Goal: Task Accomplishment & Management: Manage account settings

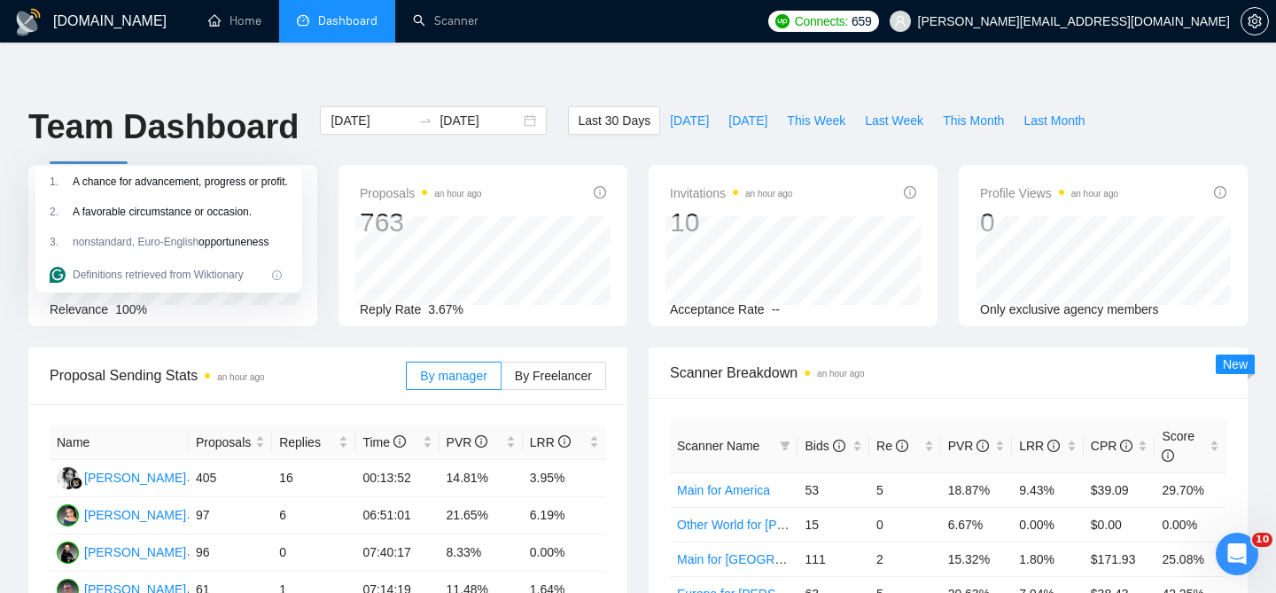
click at [635, 280] on div "Proposals an hour ago 763 [DATE] Sent 19 Replied 1 Reply Rate 3.67%" at bounding box center [483, 245] width 310 height 161
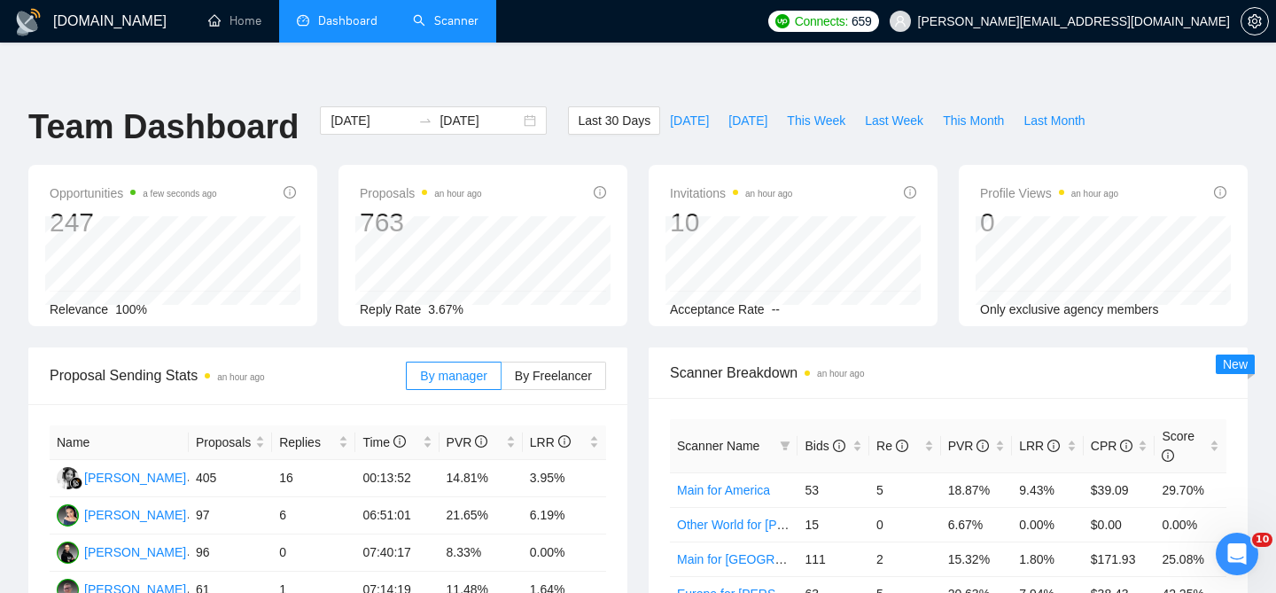
click at [451, 28] on link "Scanner" at bounding box center [446, 20] width 66 height 15
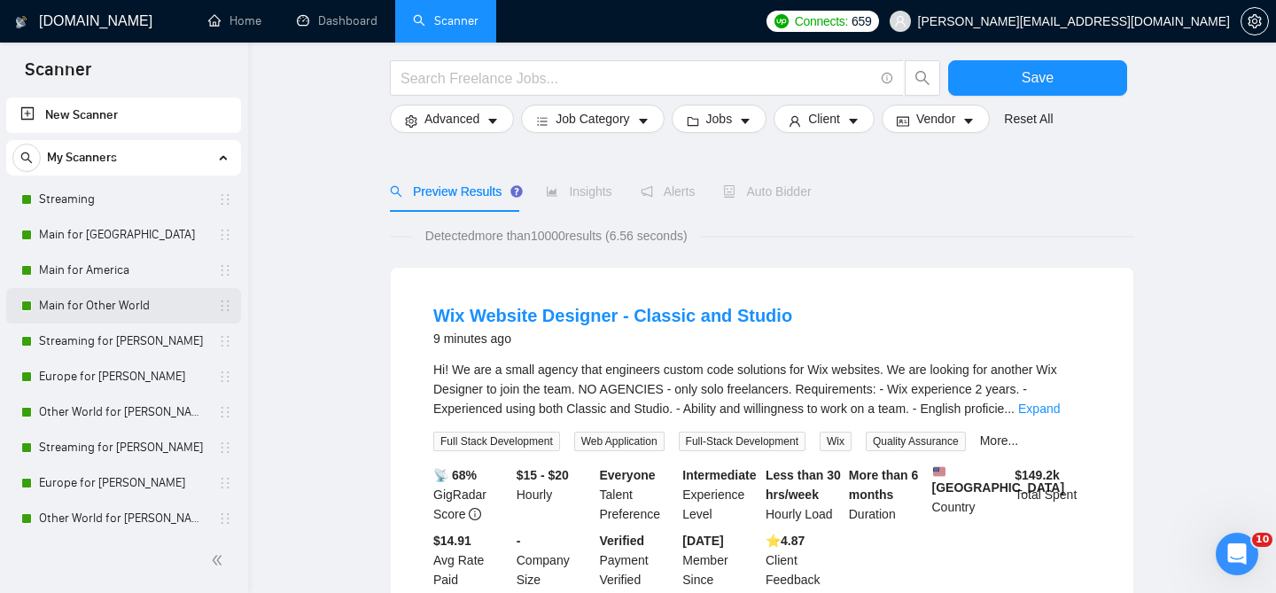
scroll to position [115, 0]
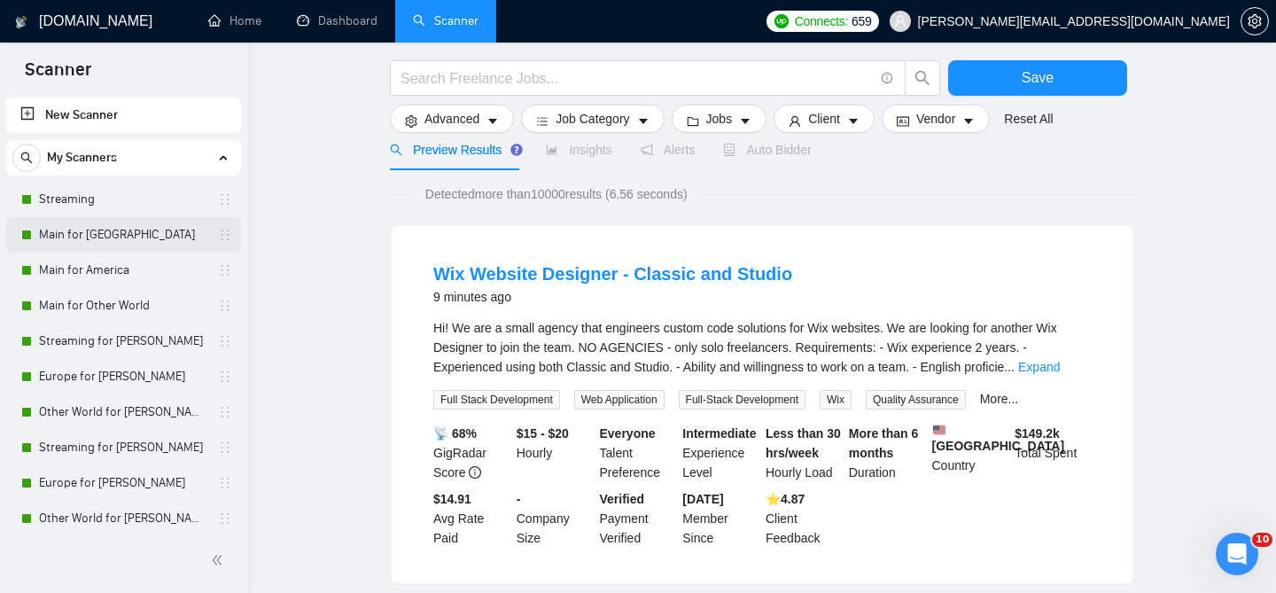
click at [128, 249] on link "Main for [GEOGRAPHIC_DATA]" at bounding box center [123, 234] width 168 height 35
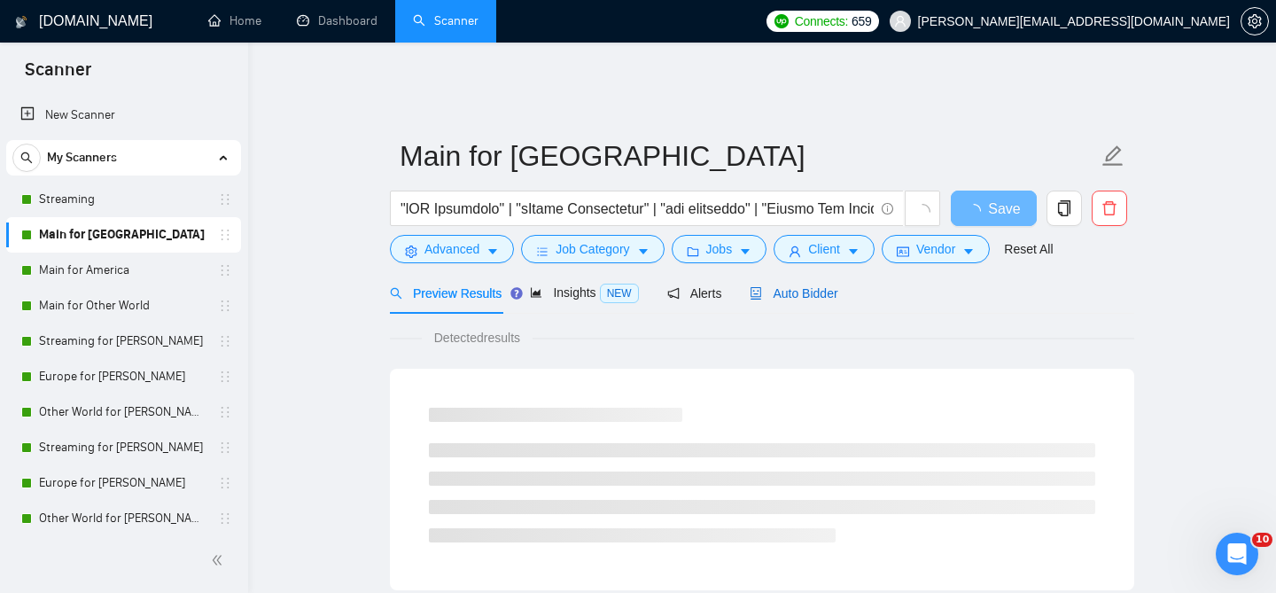
click at [833, 286] on span "Auto Bidder" at bounding box center [794, 293] width 88 height 14
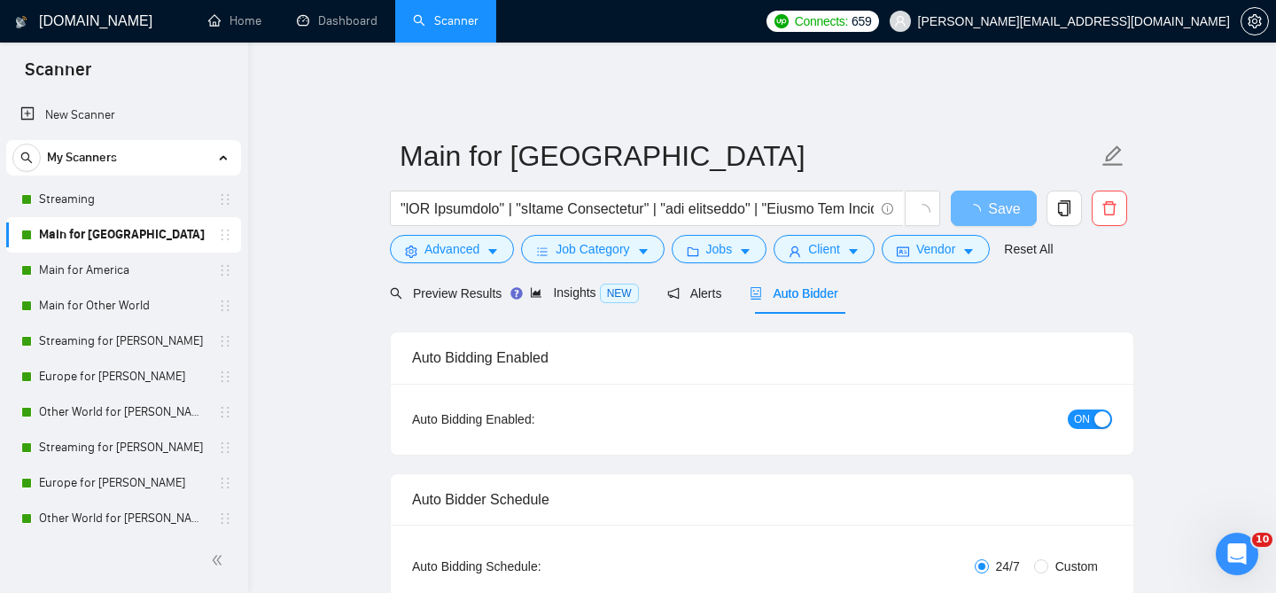
checkbox input "true"
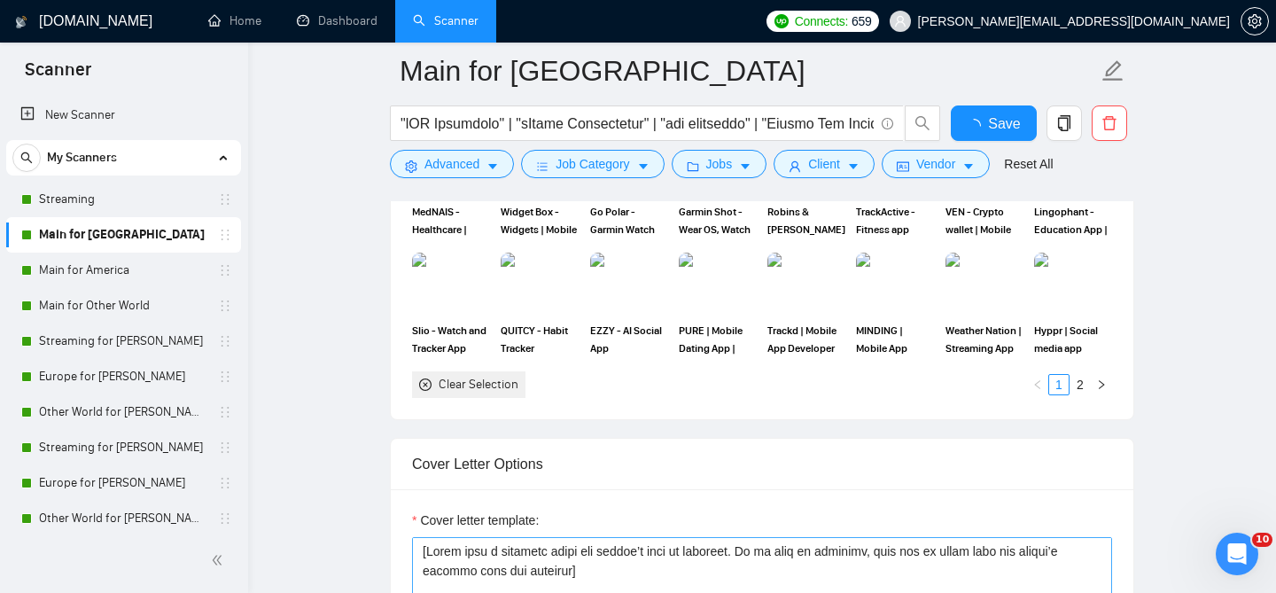
scroll to position [2104, 0]
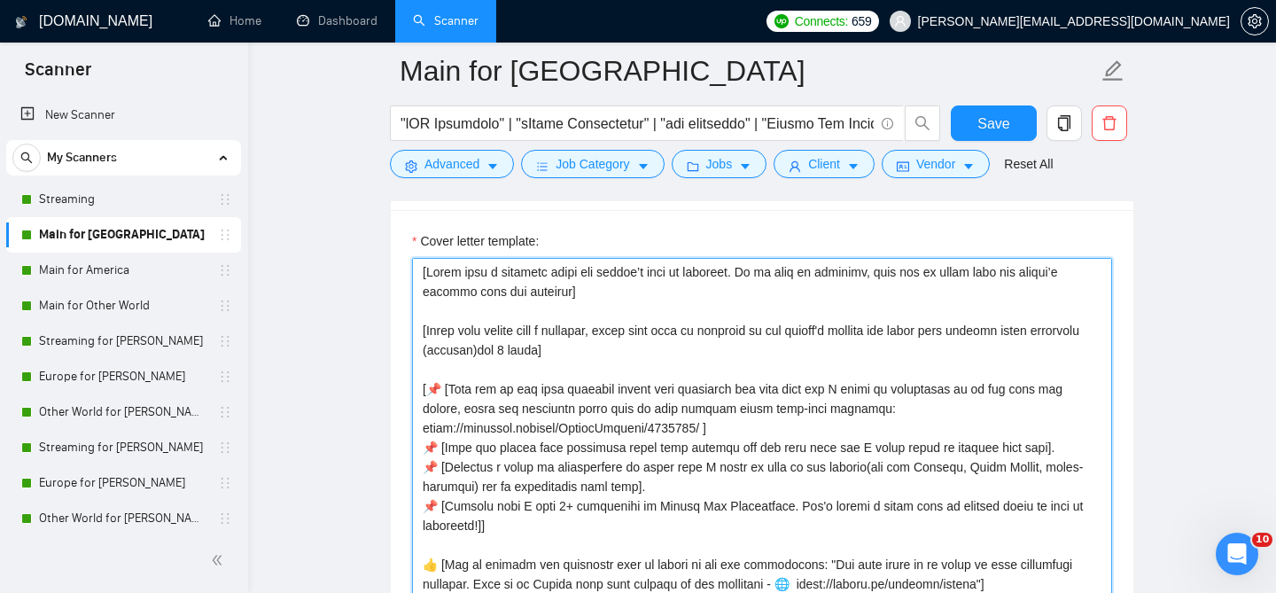
click at [502, 389] on textarea "Cover letter template:" at bounding box center [762, 457] width 700 height 399
paste textarea "Loremip dolor sit ametco: adipisci, elits, doe temporincididun. Utlab etdolor m…"
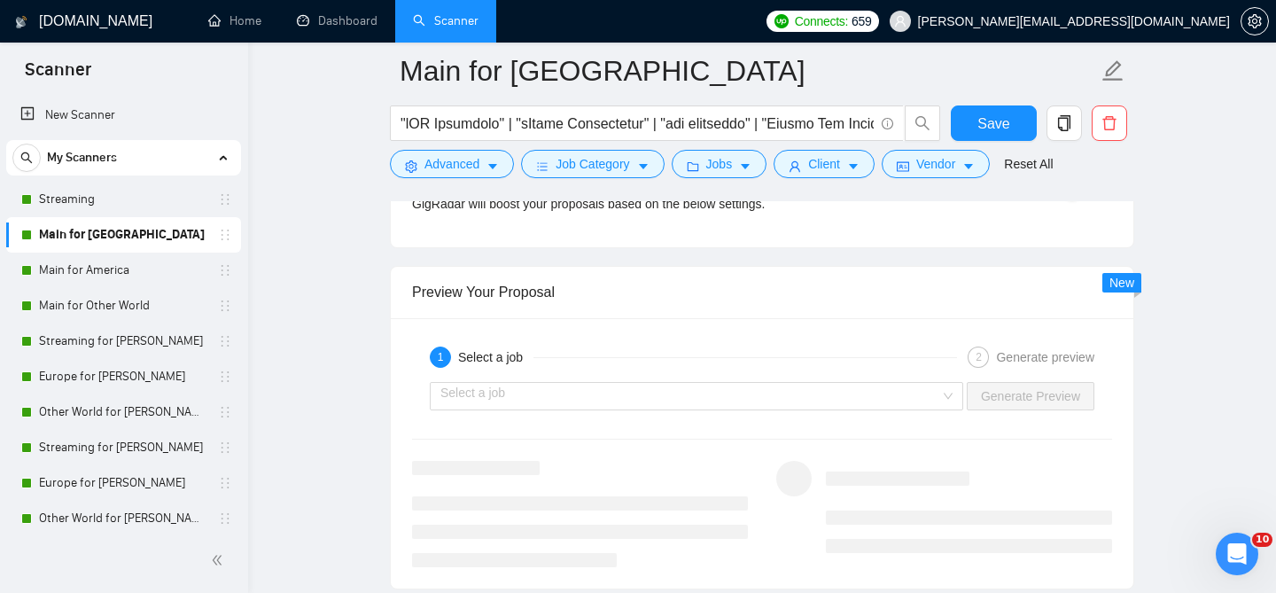
scroll to position [3471, 0]
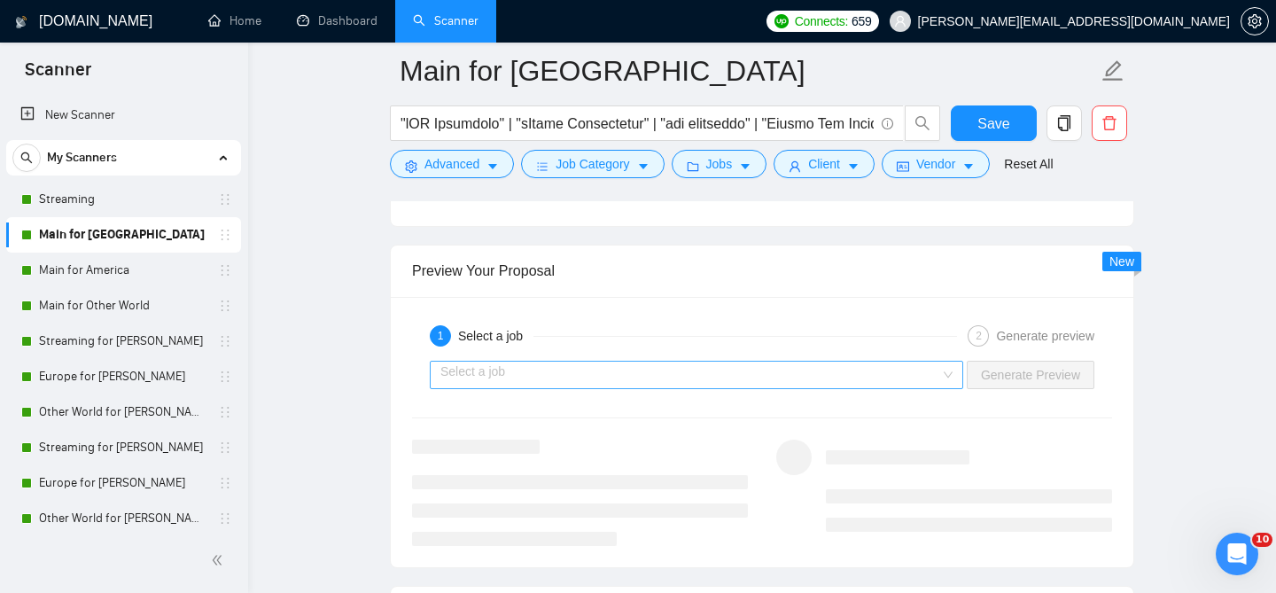
click at [509, 369] on input "search" at bounding box center [690, 375] width 500 height 27
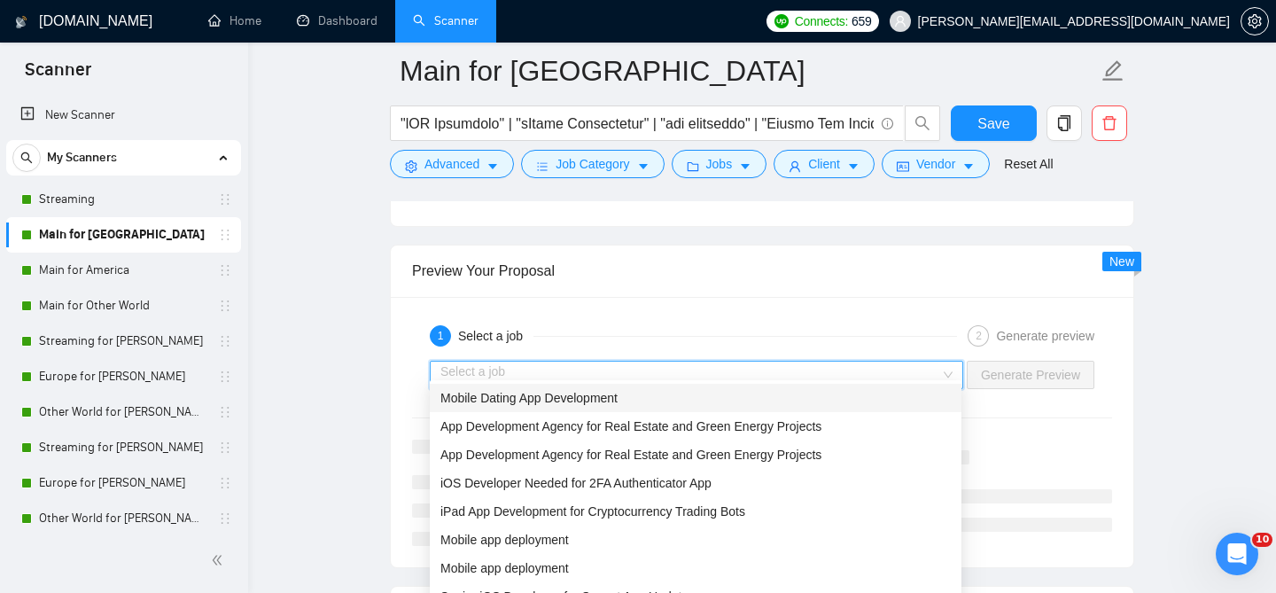
click at [546, 405] on div "Mobile Dating App Development" at bounding box center [695, 397] width 510 height 19
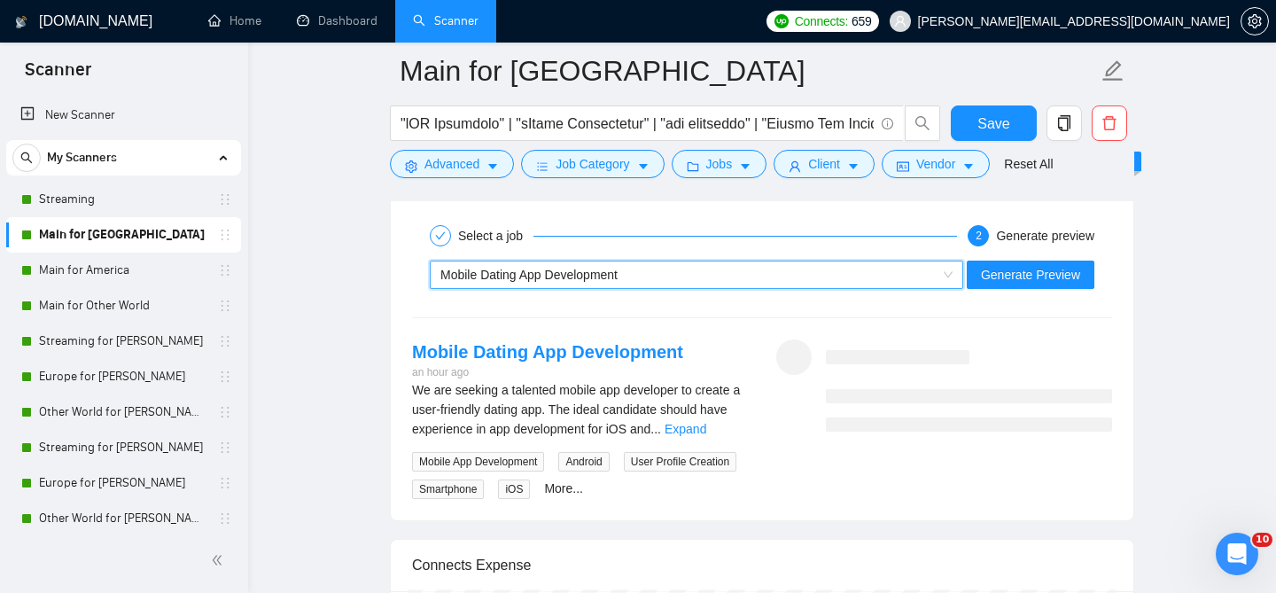
scroll to position [3595, 0]
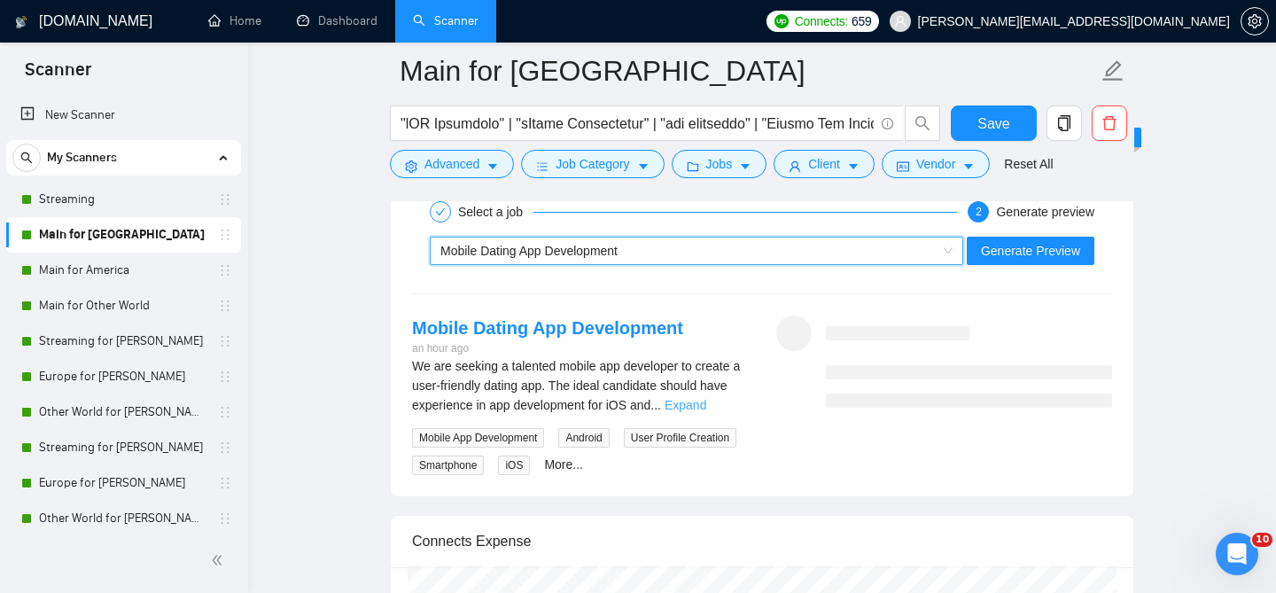
click at [706, 398] on link "Expand" at bounding box center [686, 405] width 42 height 14
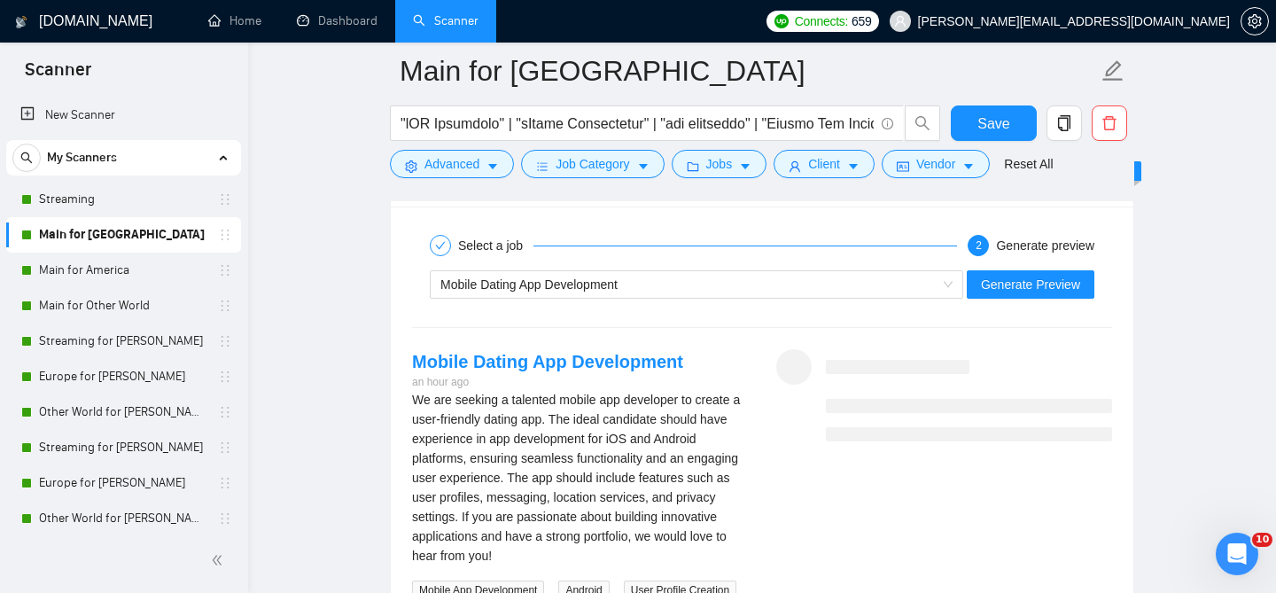
scroll to position [3538, 0]
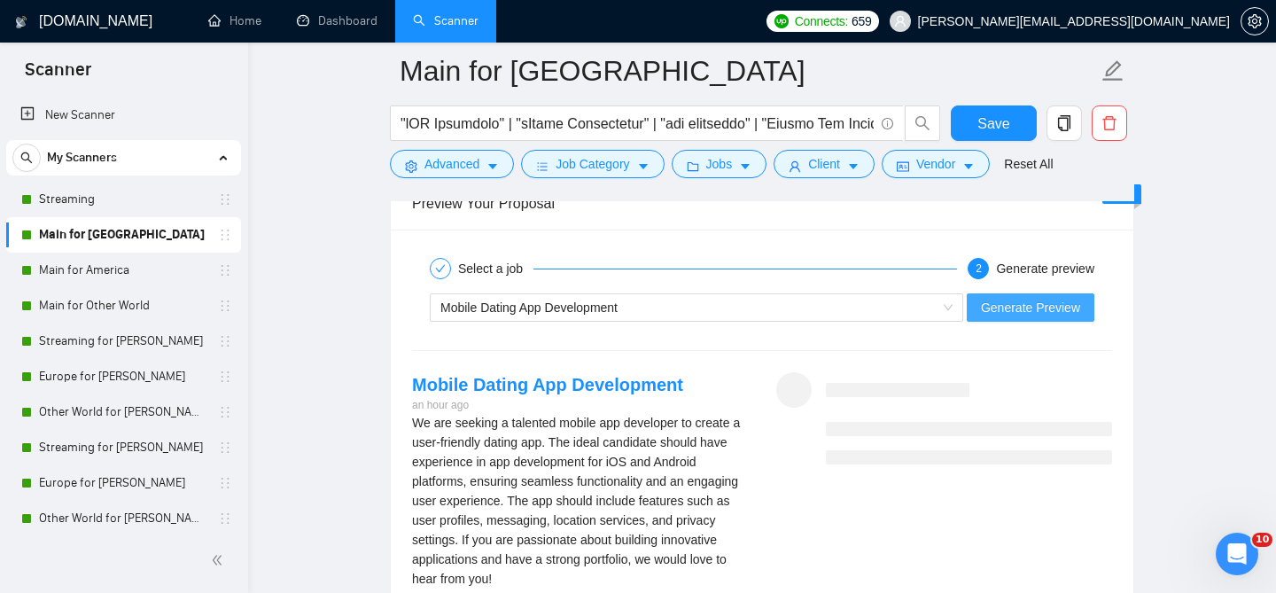
click at [1009, 298] on span "Generate Preview" at bounding box center [1030, 307] width 99 height 19
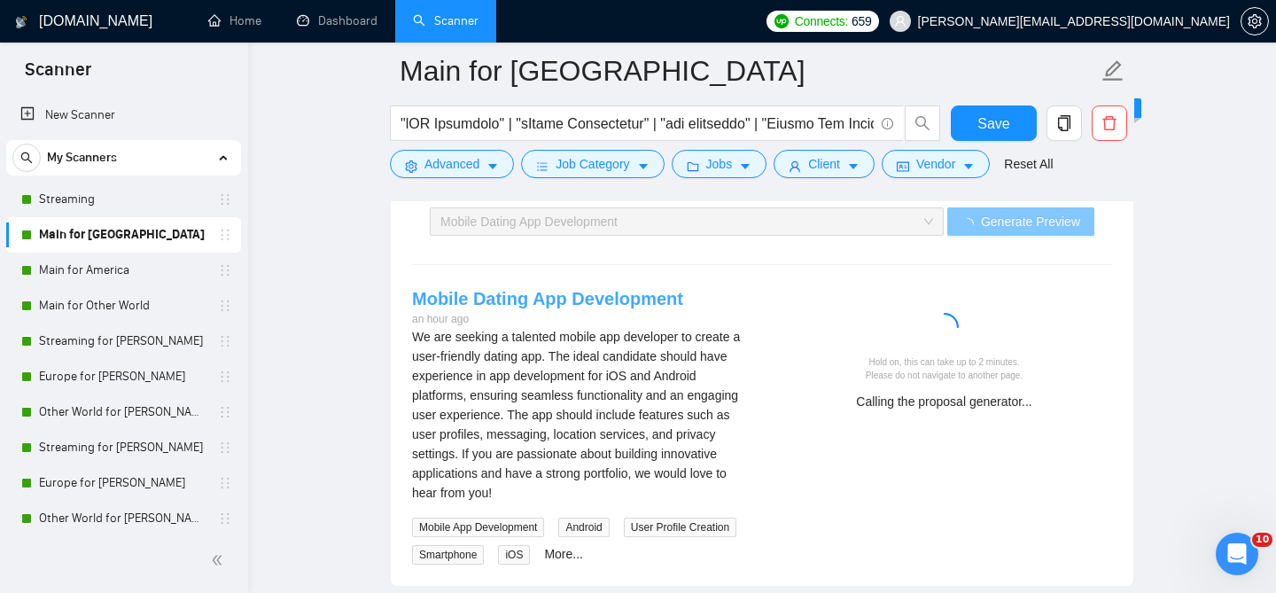
scroll to position [3632, 0]
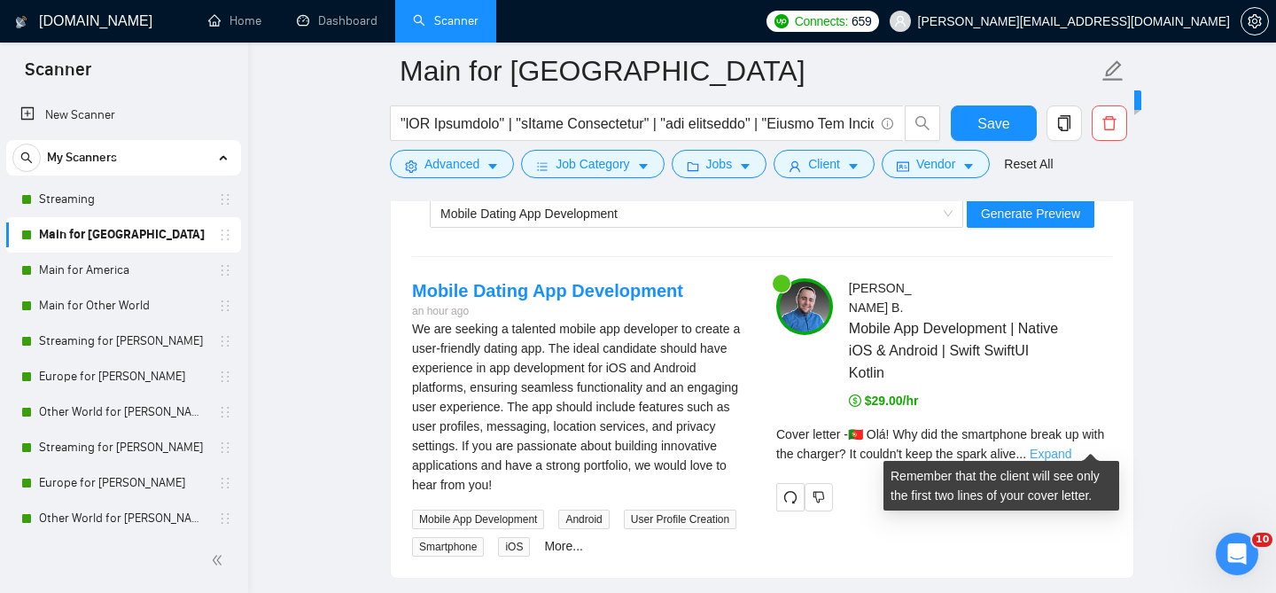
click at [1071, 447] on link "Expand" at bounding box center [1051, 454] width 42 height 14
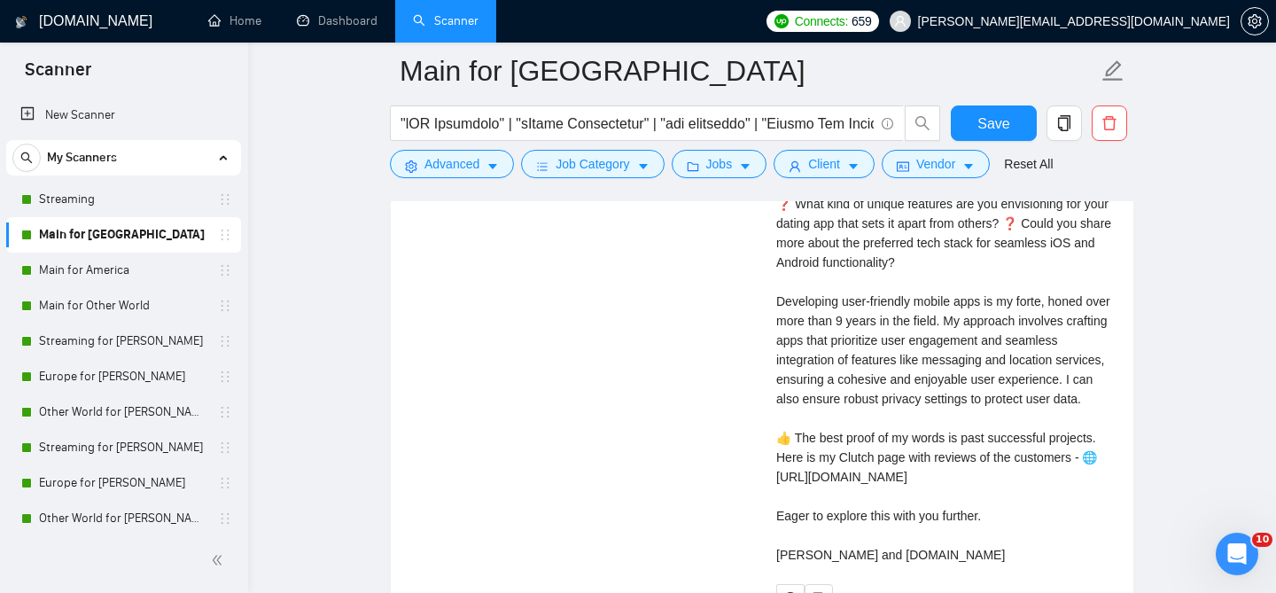
scroll to position [3997, 0]
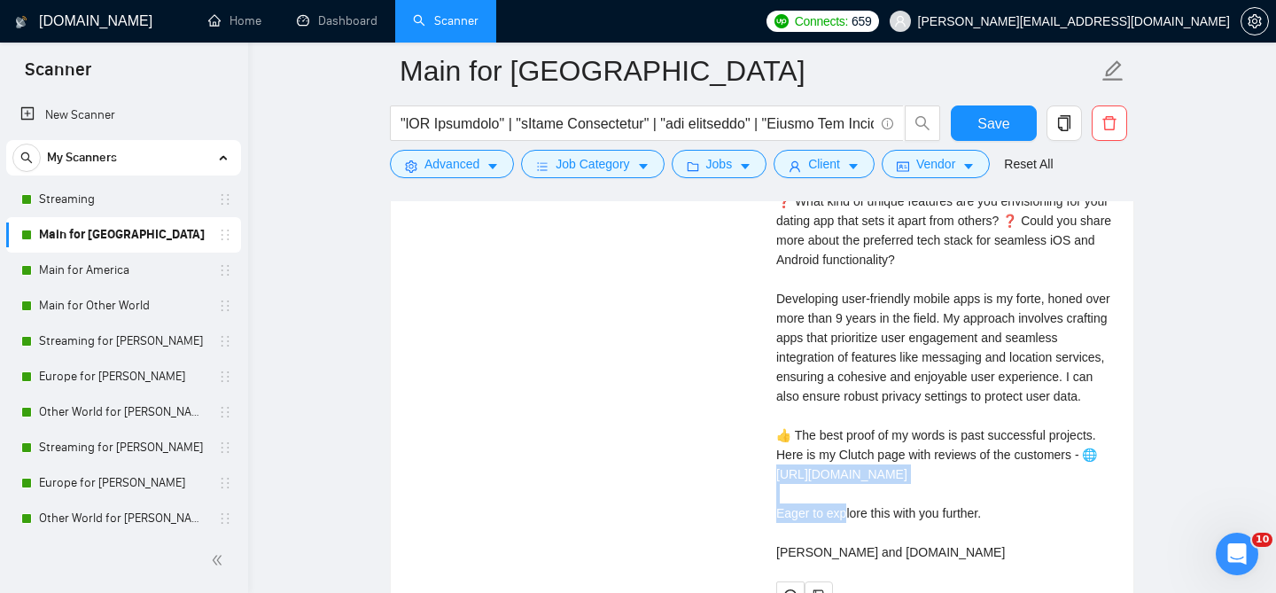
drag, startPoint x: 948, startPoint y: 484, endPoint x: 773, endPoint y: 476, distance: 175.6
click at [773, 476] on div "[PERSON_NAME] Mobile App Development | Native iOS & Android | Swift SwiftUI Kot…" at bounding box center [944, 262] width 364 height 696
click at [862, 351] on div "Cover letter 🇵🇹 Olá! Why did the smartphone break up with the charger? It could…" at bounding box center [944, 317] width 336 height 487
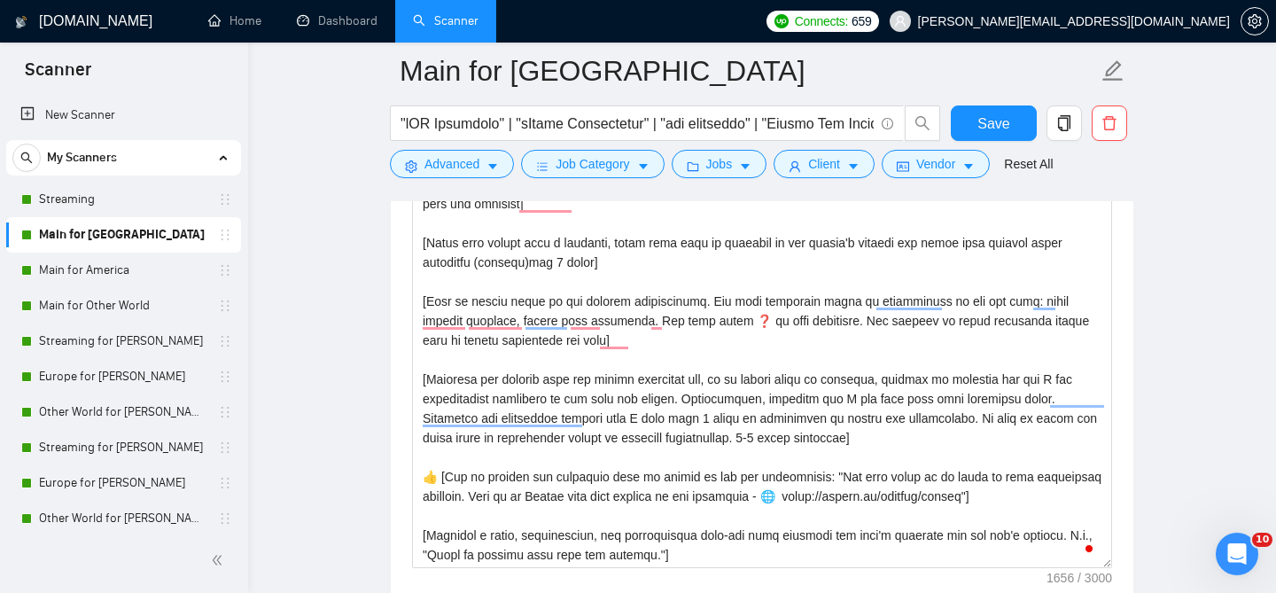
scroll to position [51, 0]
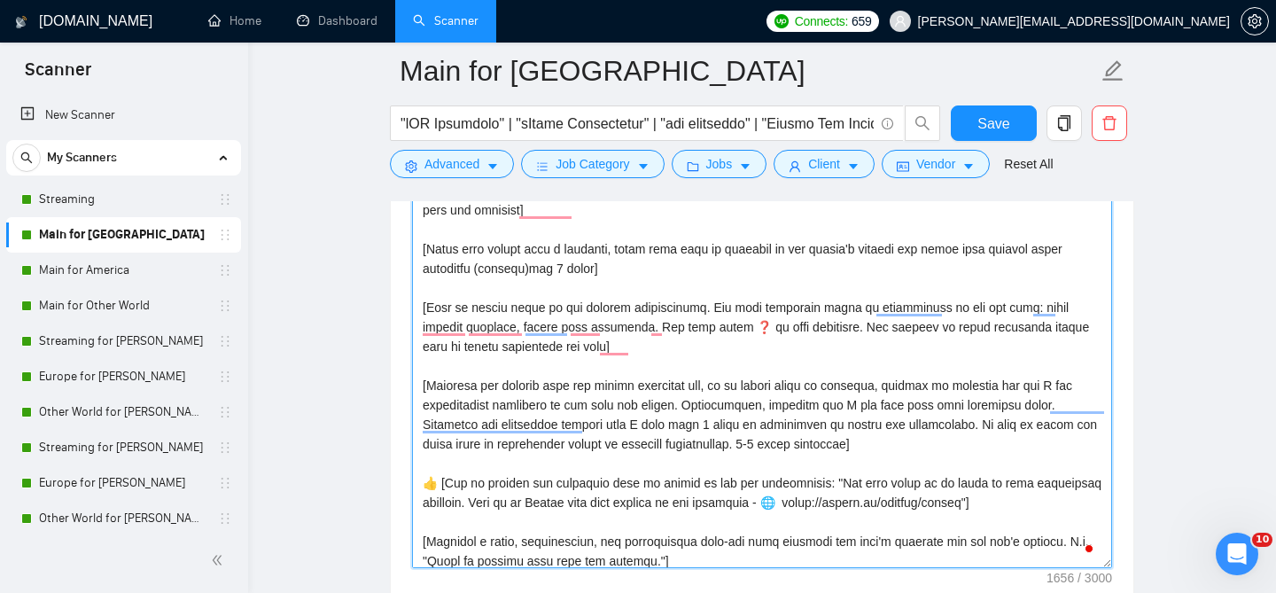
click at [527, 288] on textarea "Cover letter template:" at bounding box center [762, 368] width 700 height 399
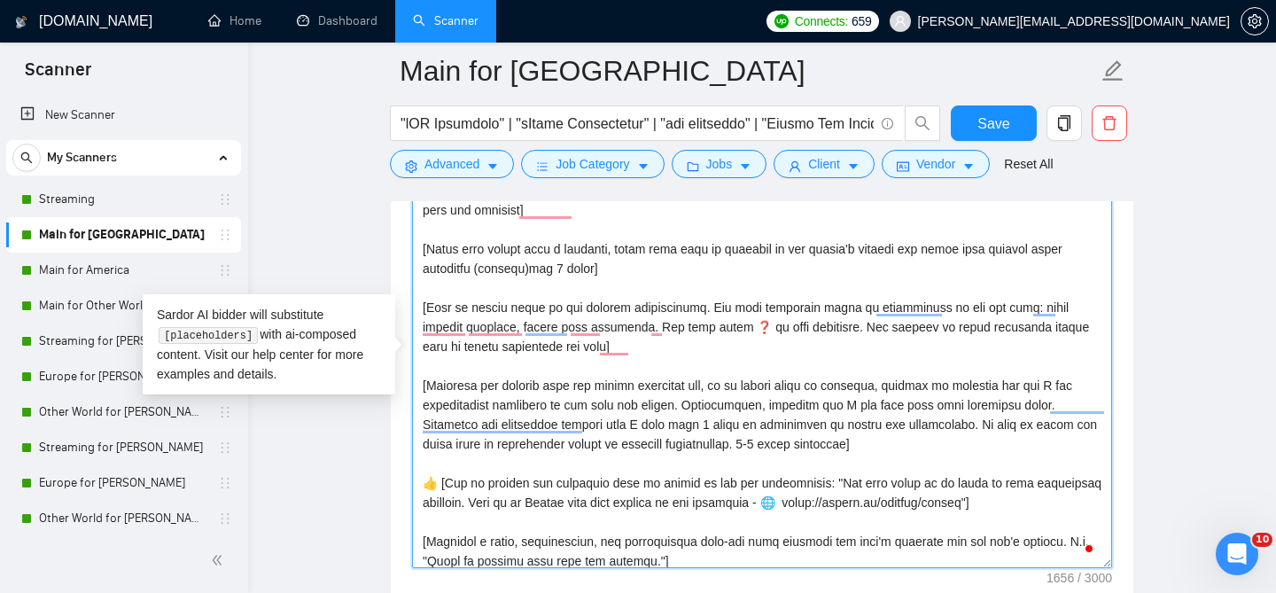
paste textarea "general questions based on information in the job post, and one technical. Use …"
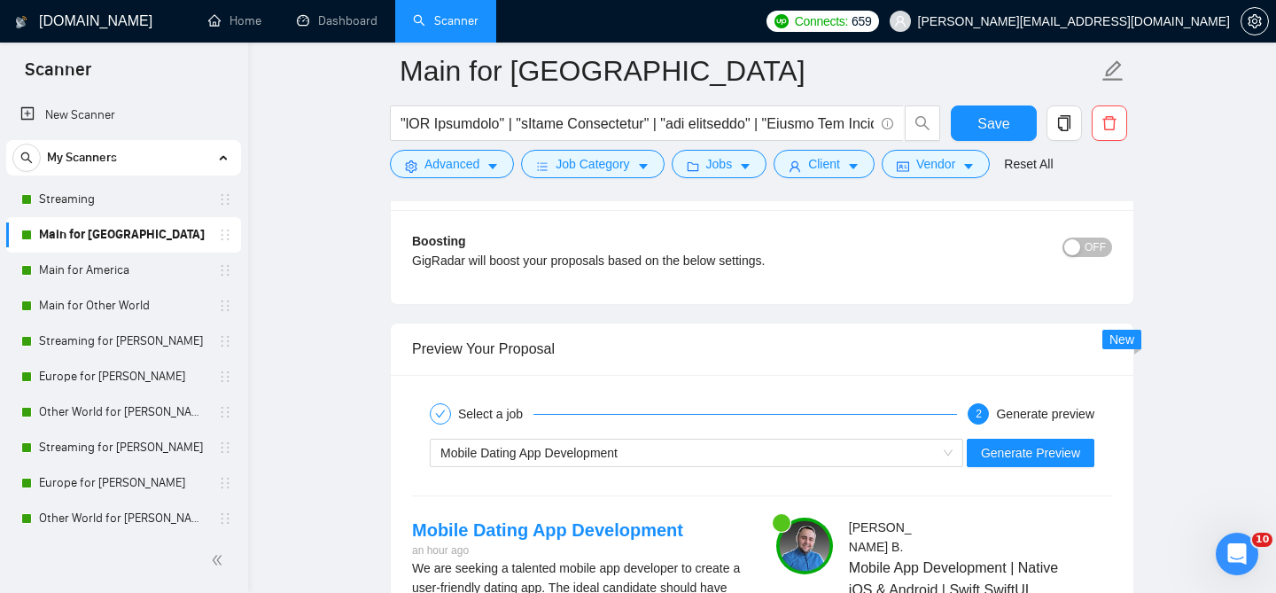
scroll to position [3406, 0]
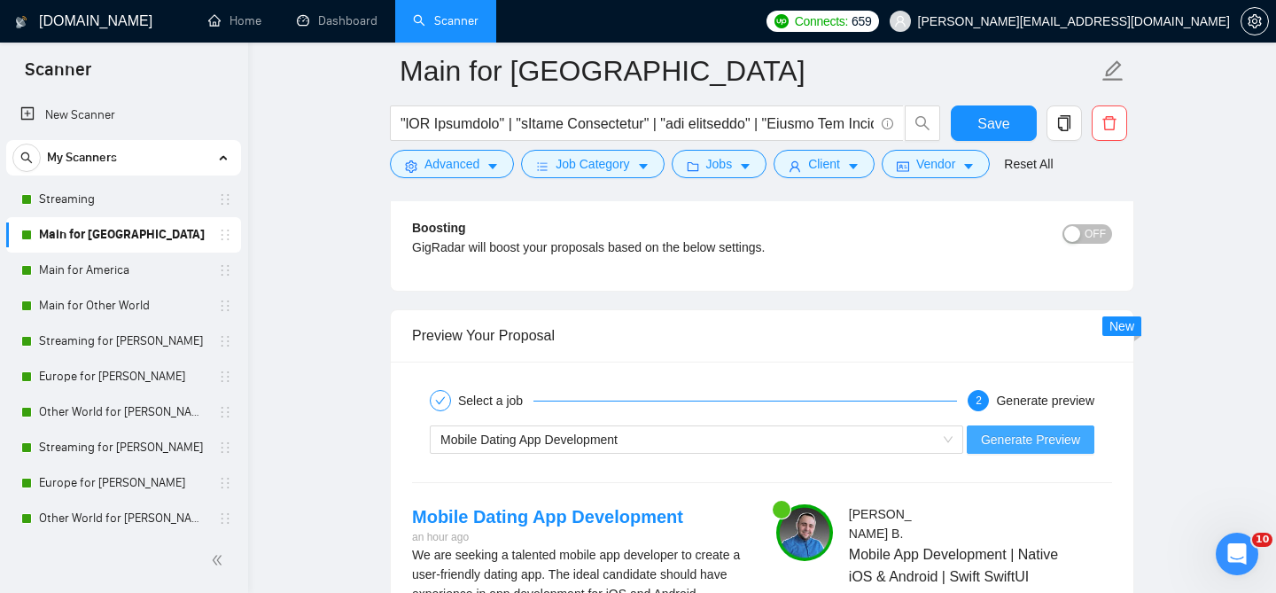
click at [1061, 430] on span "Generate Preview" at bounding box center [1030, 439] width 99 height 19
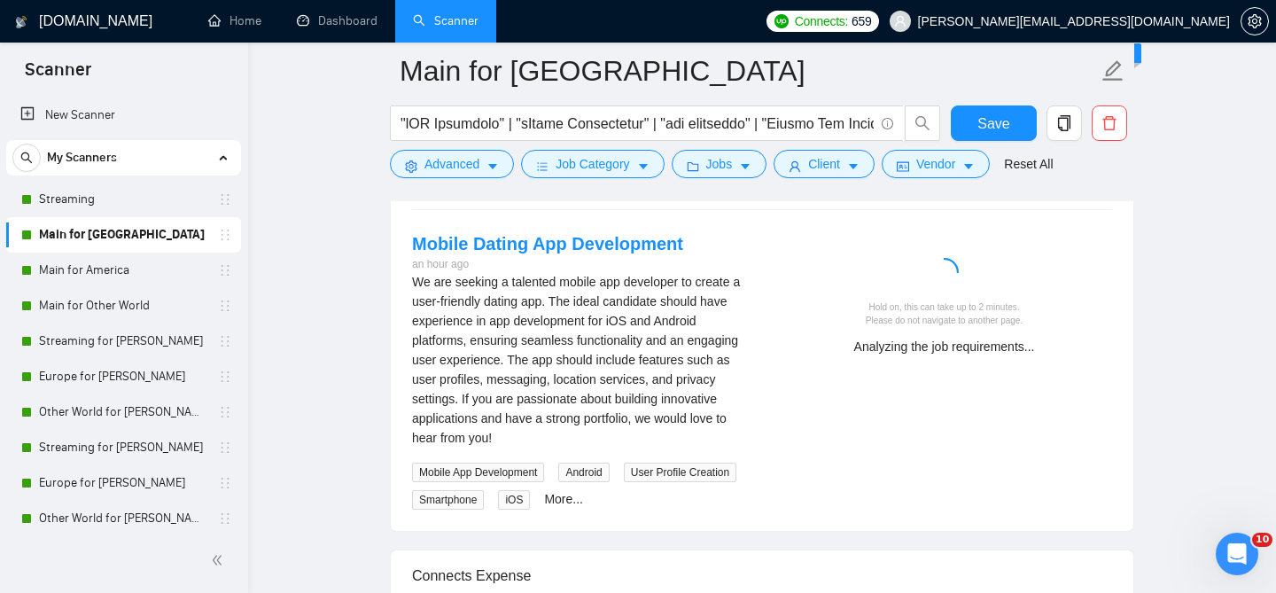
scroll to position [3669, 0]
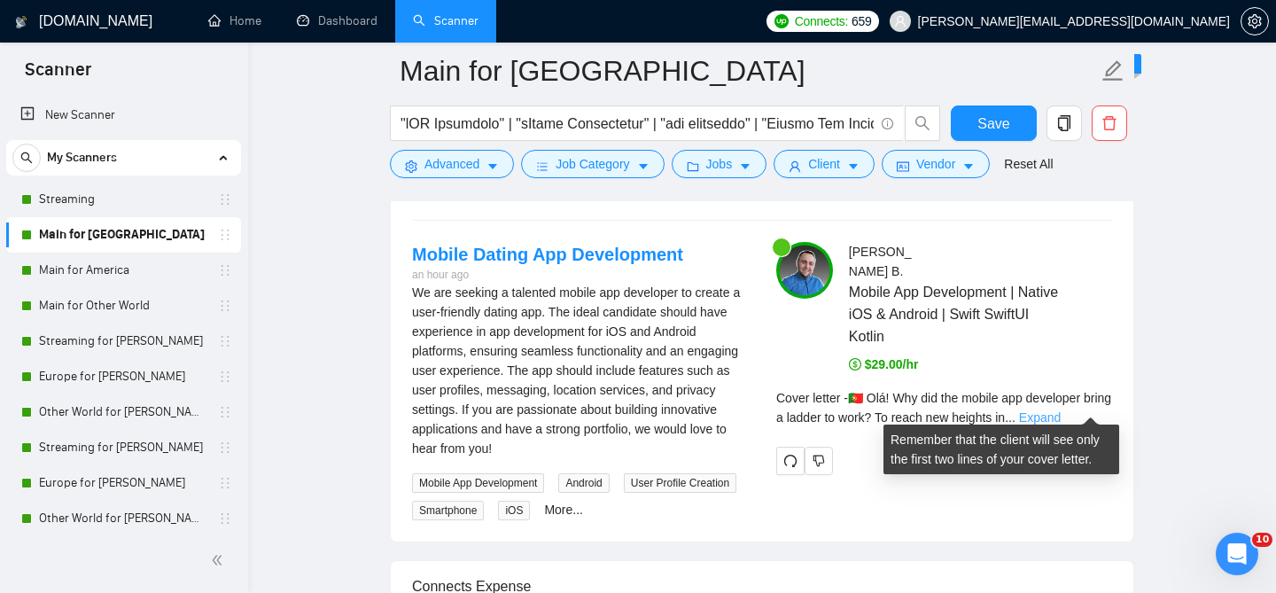
click at [1061, 410] on link "Expand" at bounding box center [1040, 417] width 42 height 14
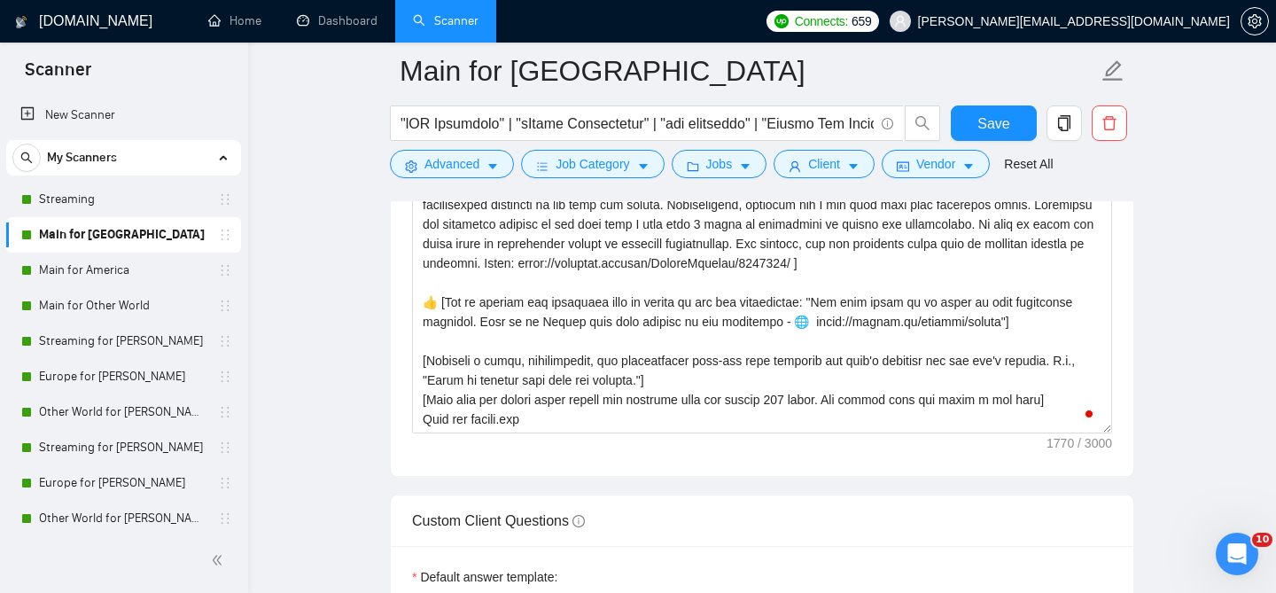
scroll to position [2324, 0]
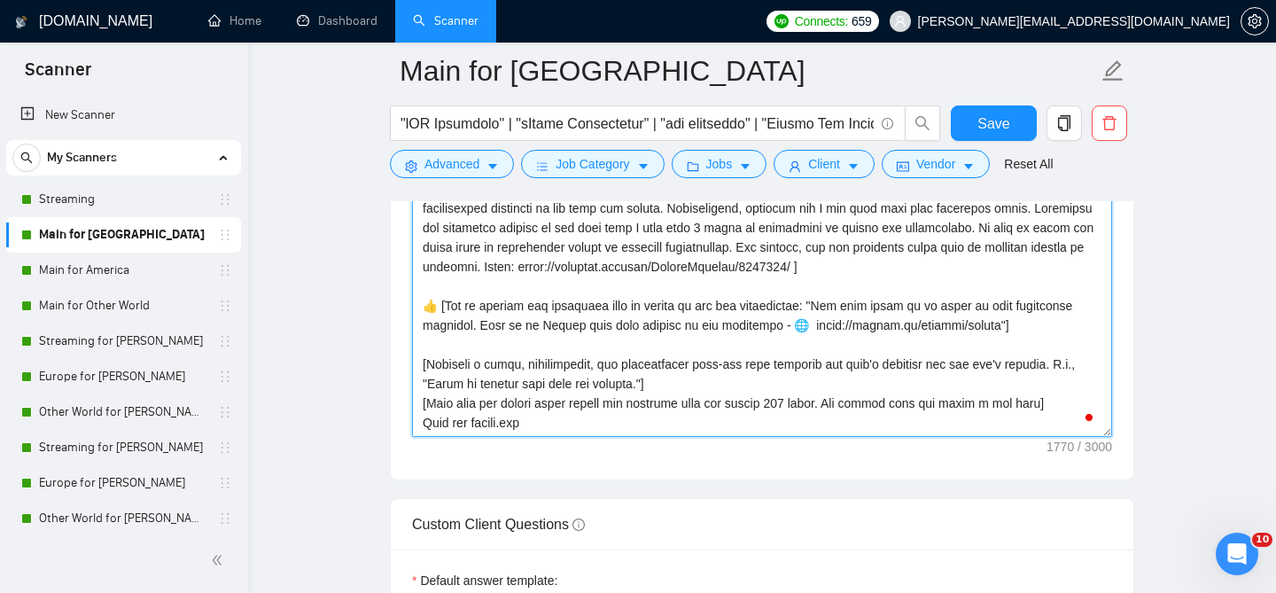
click at [806, 386] on textarea "Cover letter template:" at bounding box center [762, 237] width 700 height 399
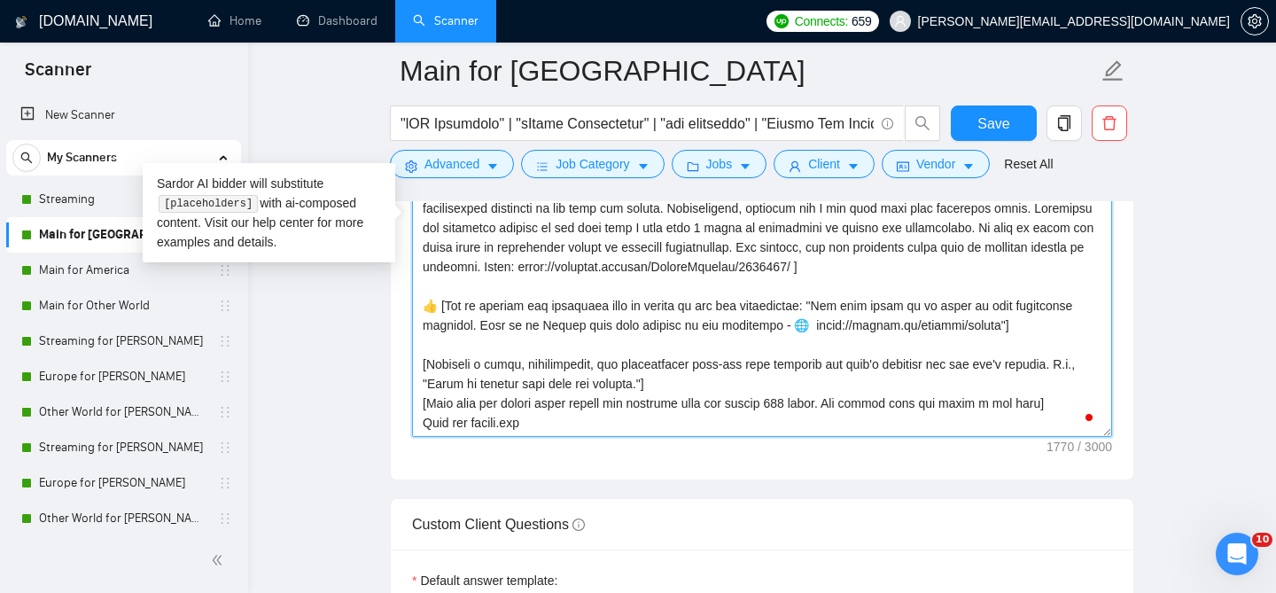
scroll to position [36, 0]
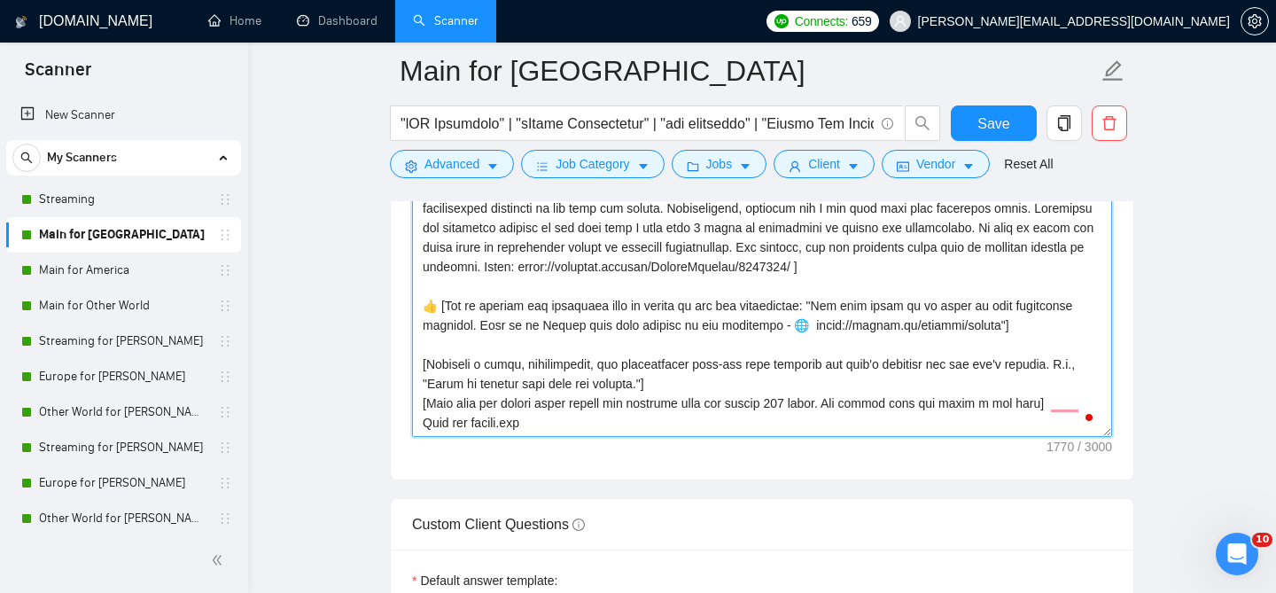
click at [584, 295] on textarea "Cover letter template:" at bounding box center [762, 237] width 700 height 399
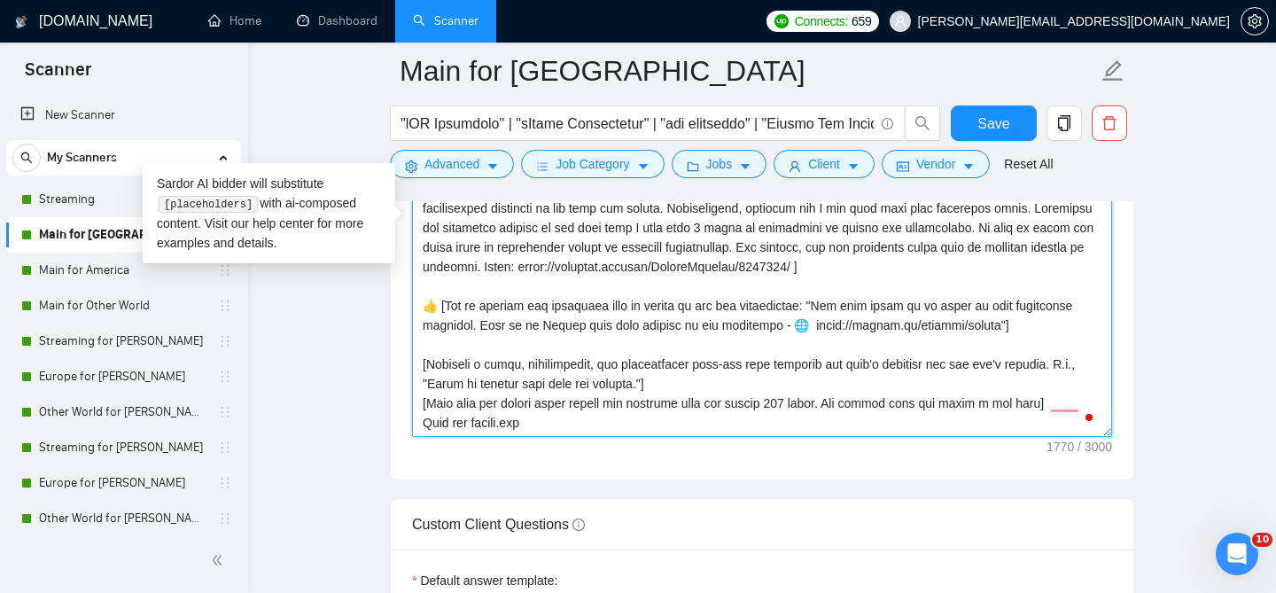
paste textarea "My objective is to encourage the client to reach out to me immediately after re…"
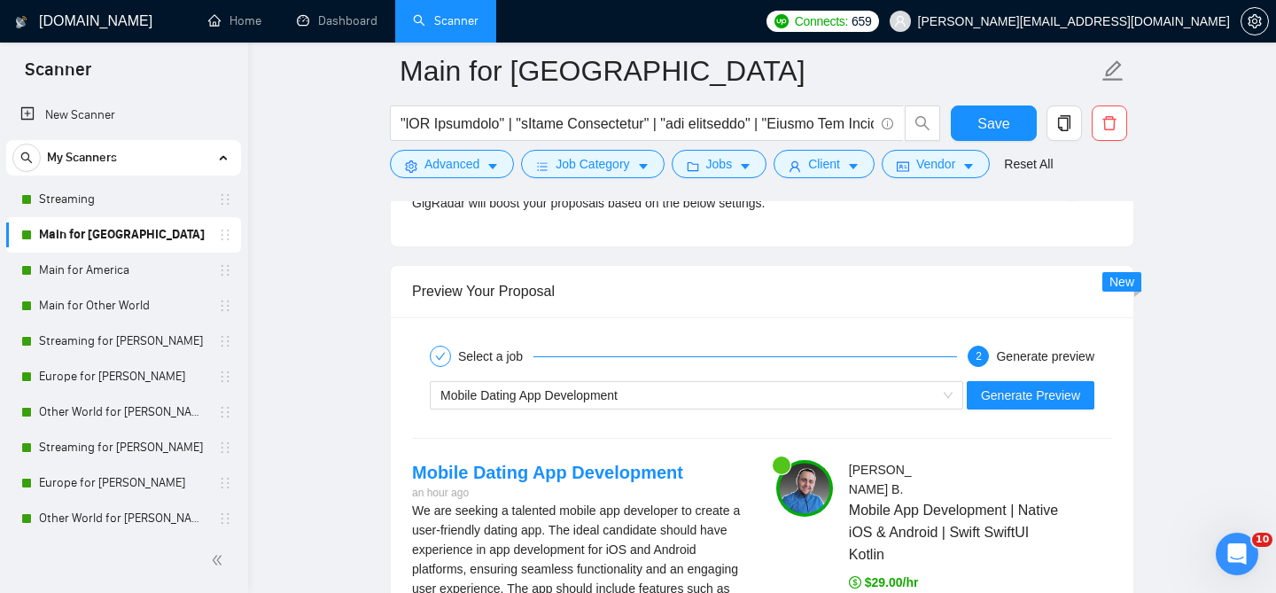
scroll to position [3468, 0]
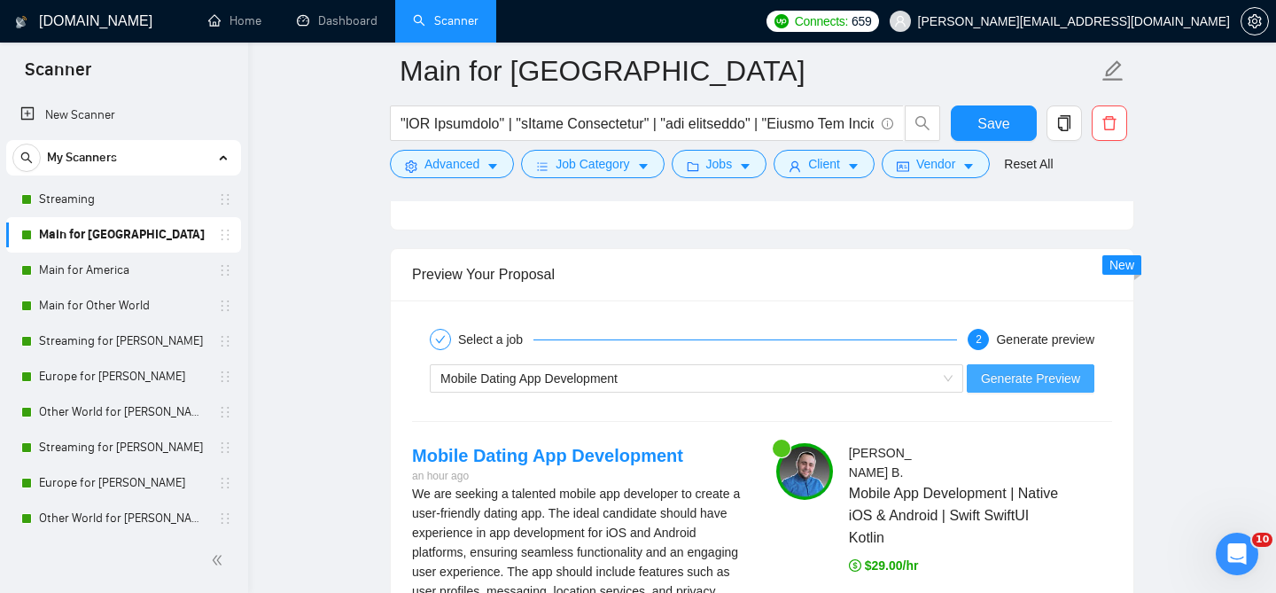
type textarea "[Loremip dolor sit ametco: adipisci, elits, doe temporincididun. Utlab etdolor …"
click at [1032, 369] on span "Generate Preview" at bounding box center [1030, 378] width 99 height 19
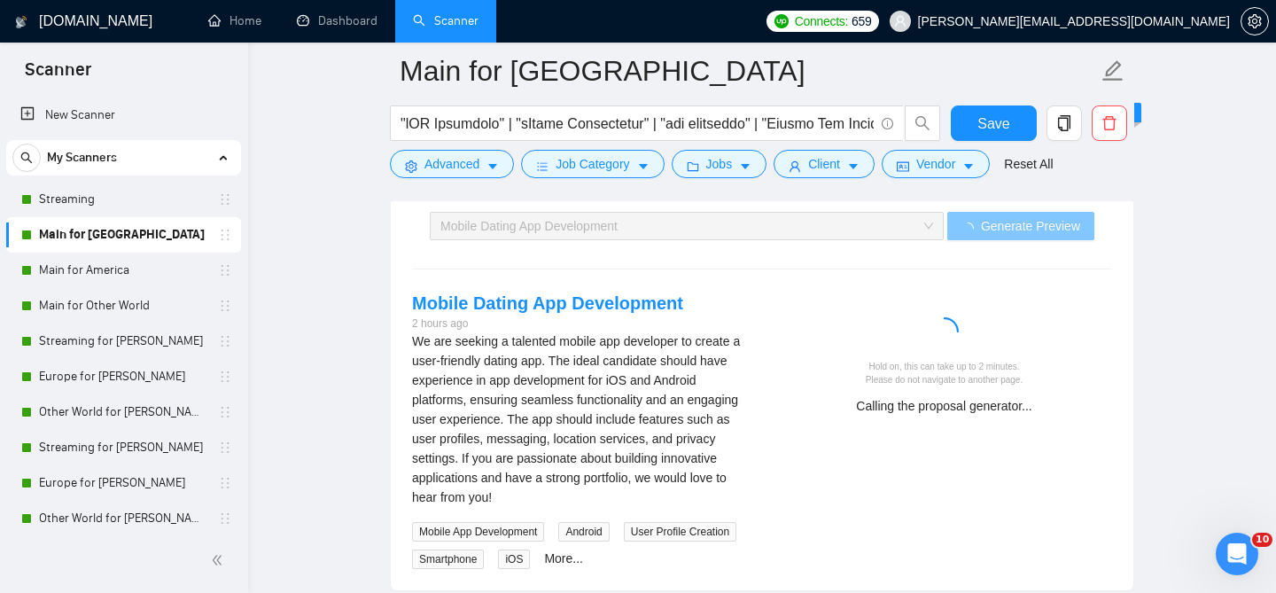
scroll to position [3653, 0]
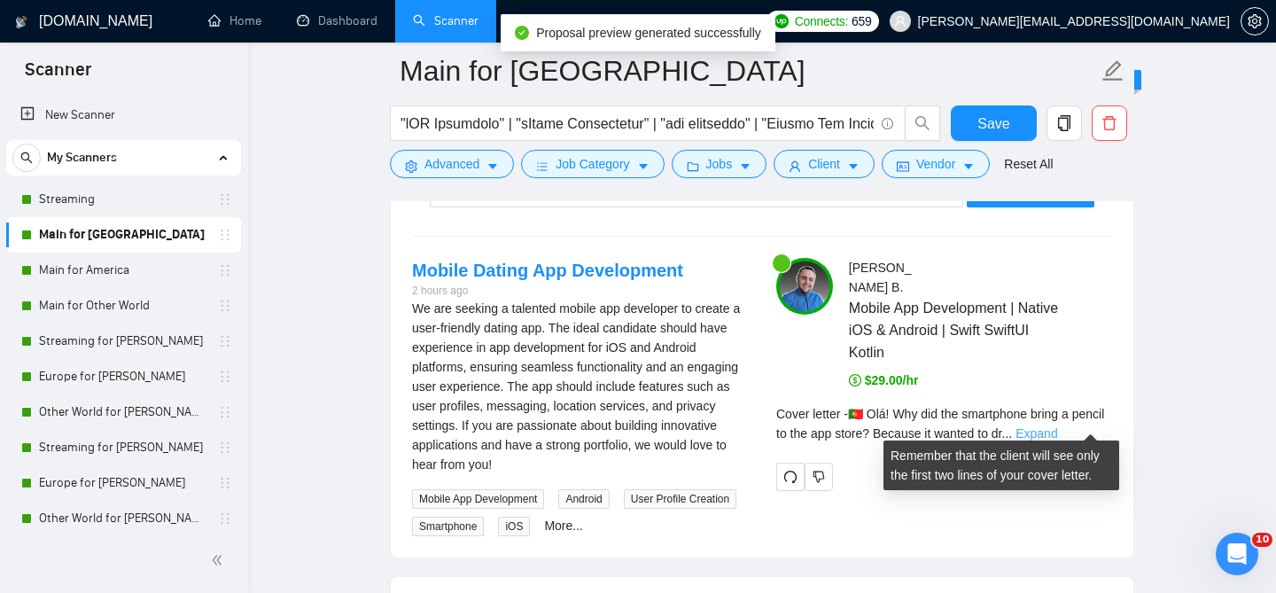
click at [1057, 426] on link "Expand" at bounding box center [1037, 433] width 42 height 14
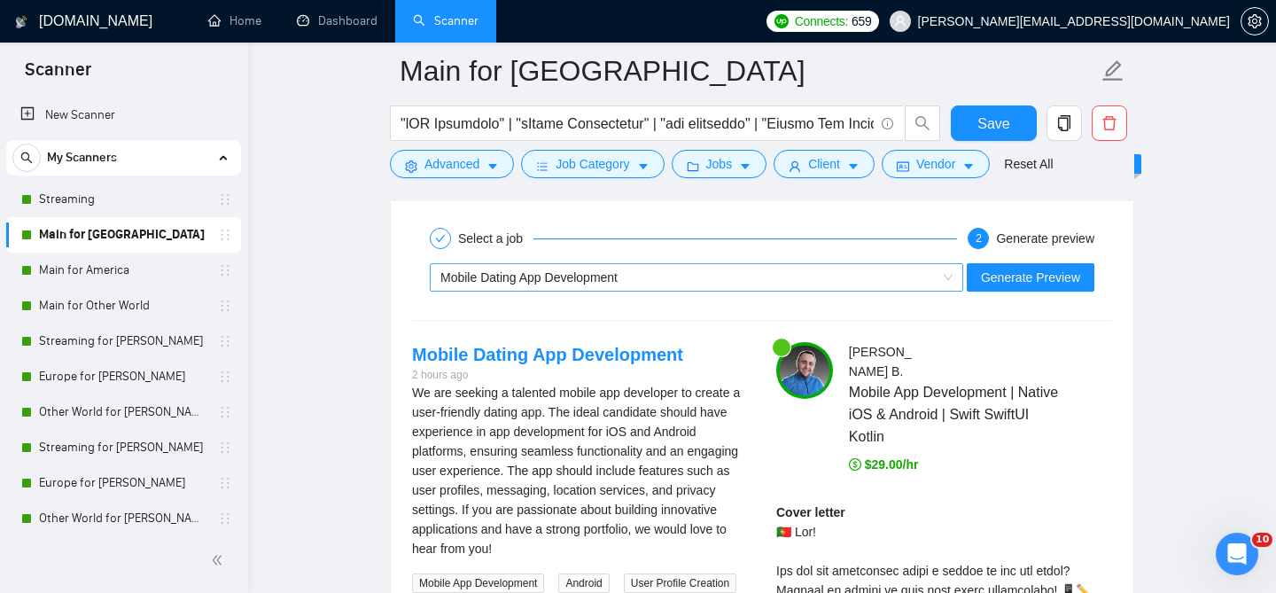
scroll to position [3486, 0]
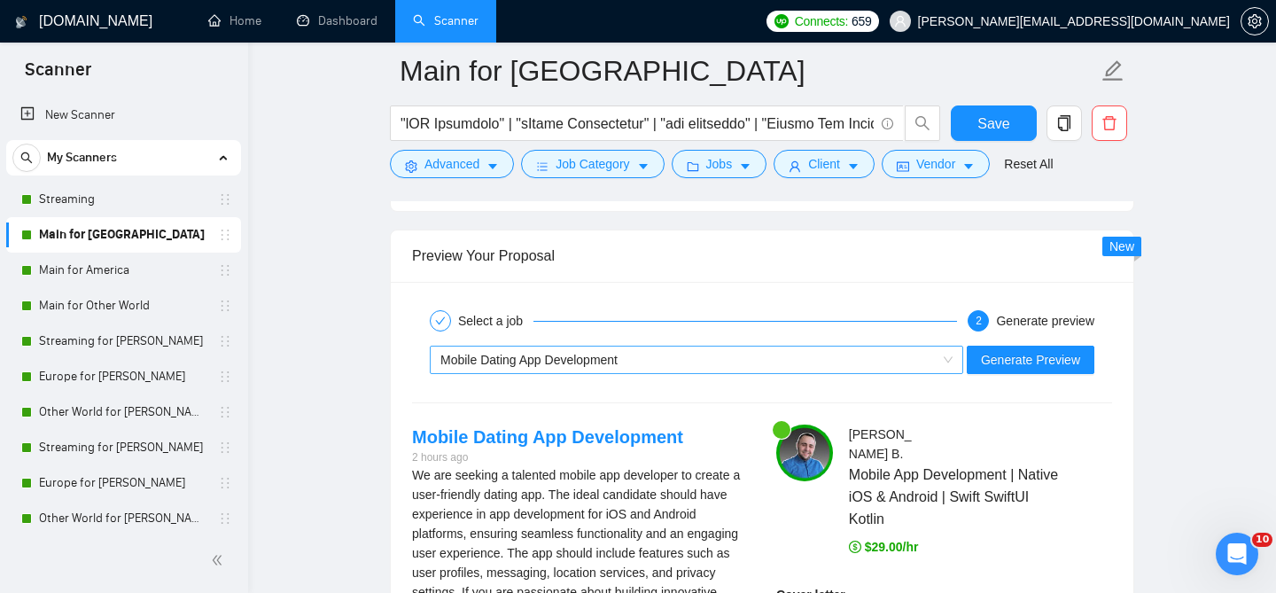
click at [658, 347] on div "Mobile Dating App Development" at bounding box center [688, 359] width 496 height 27
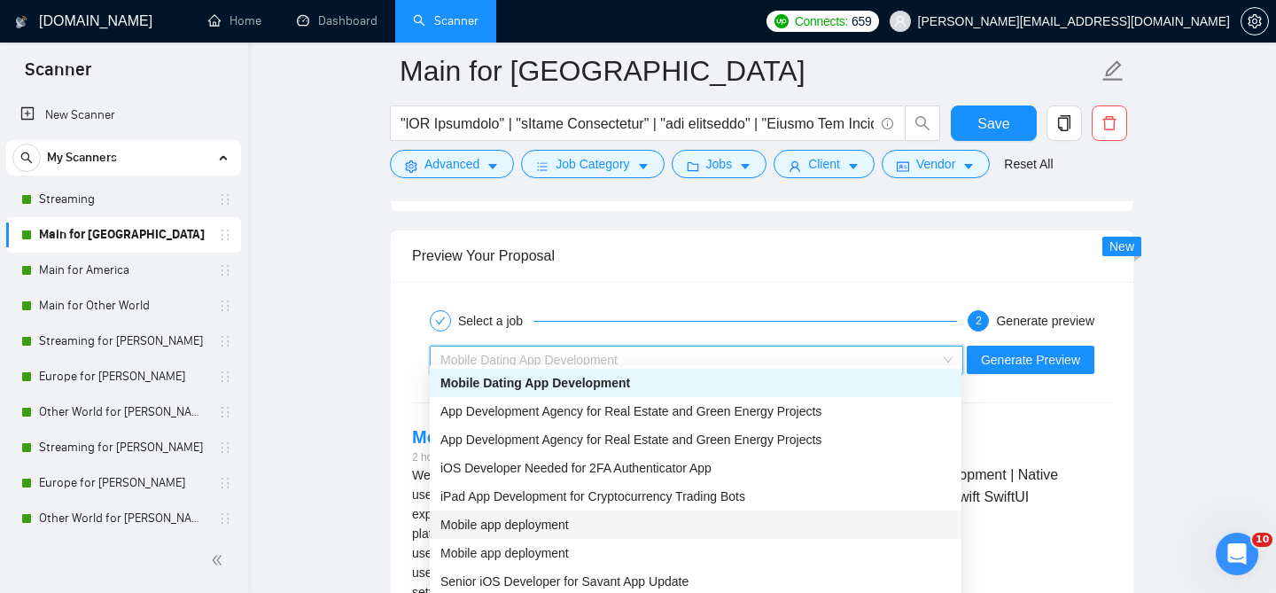
click at [569, 518] on span "Mobile app deployment" at bounding box center [504, 525] width 128 height 14
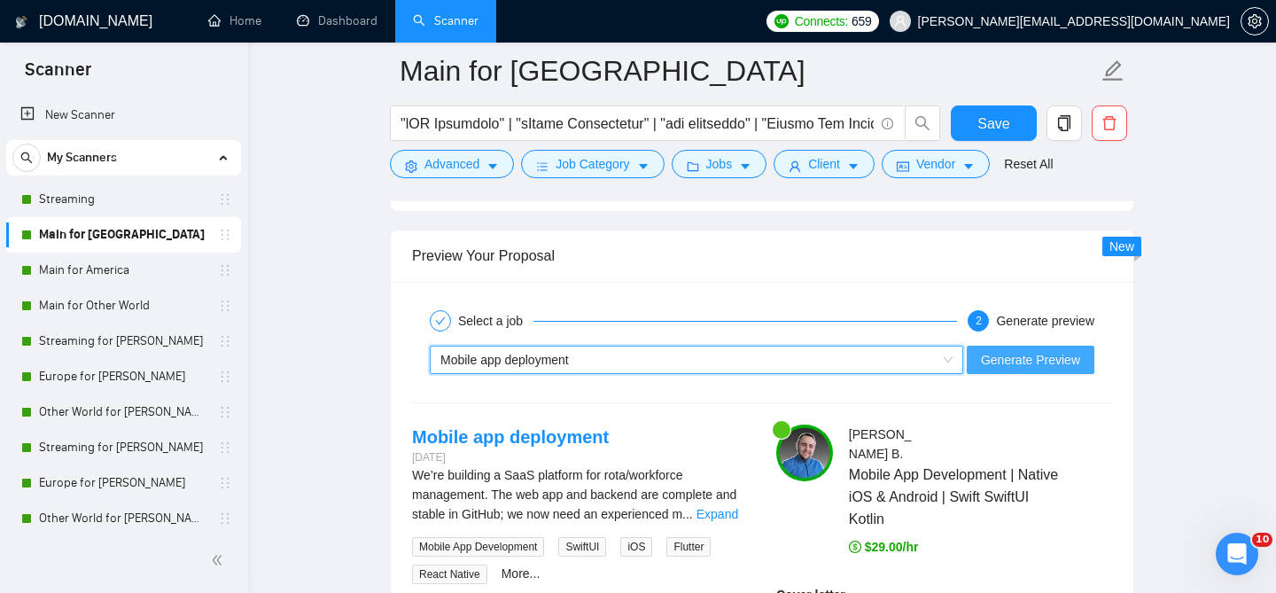
click at [1012, 353] on span "Generate Preview" at bounding box center [1030, 359] width 99 height 19
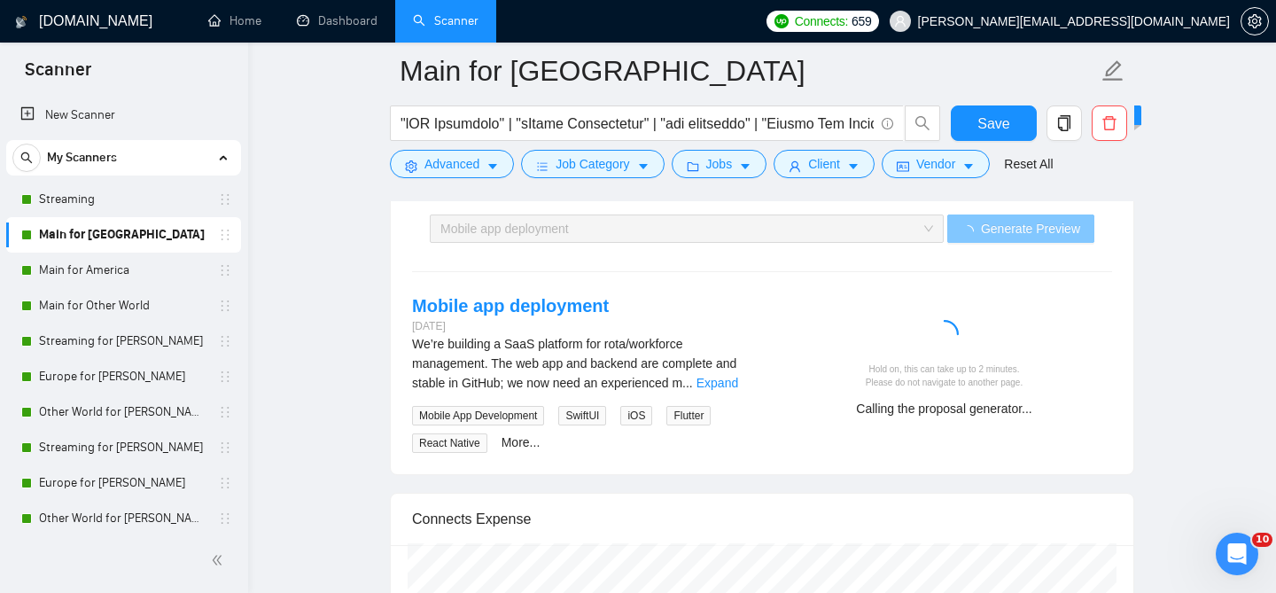
scroll to position [3619, 0]
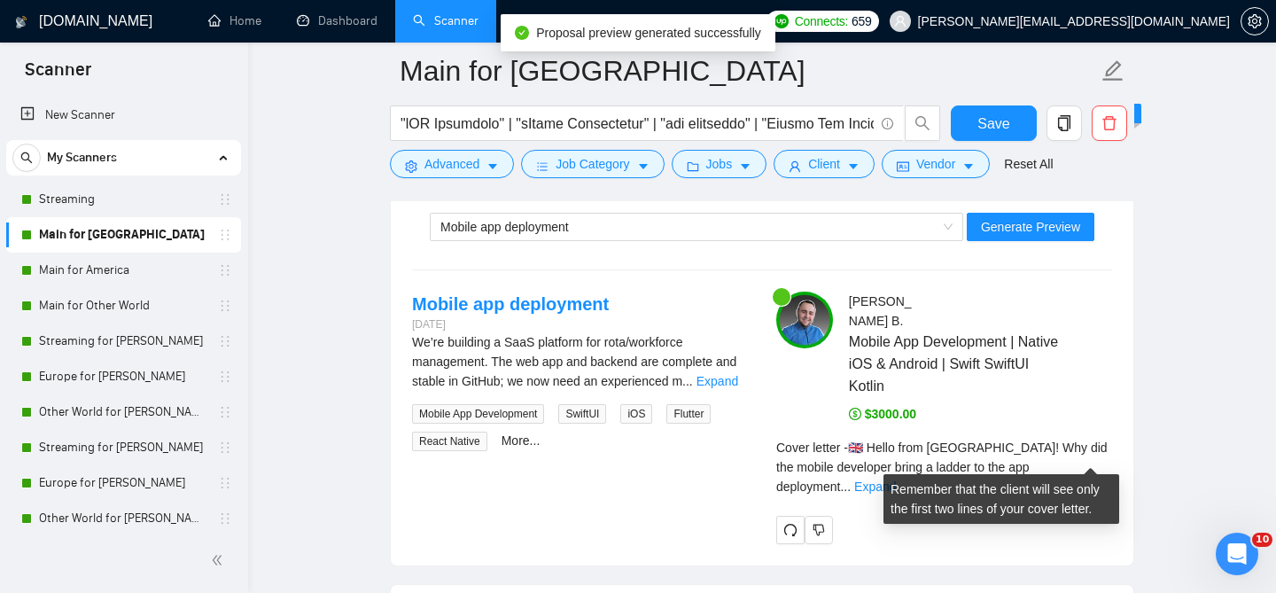
click at [1099, 441] on div "Cover letter - 🇬🇧 Hello from [GEOGRAPHIC_DATA]! Why did the mobile developer br…" at bounding box center [944, 467] width 336 height 58
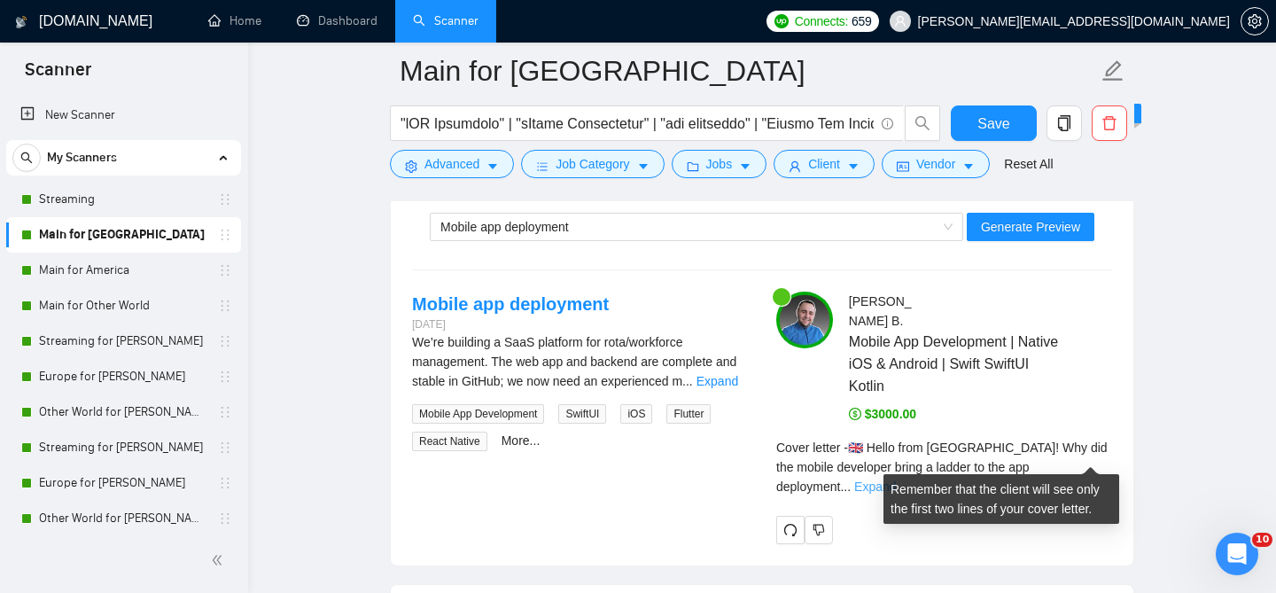
click at [896, 479] on link "Expand" at bounding box center [875, 486] width 42 height 14
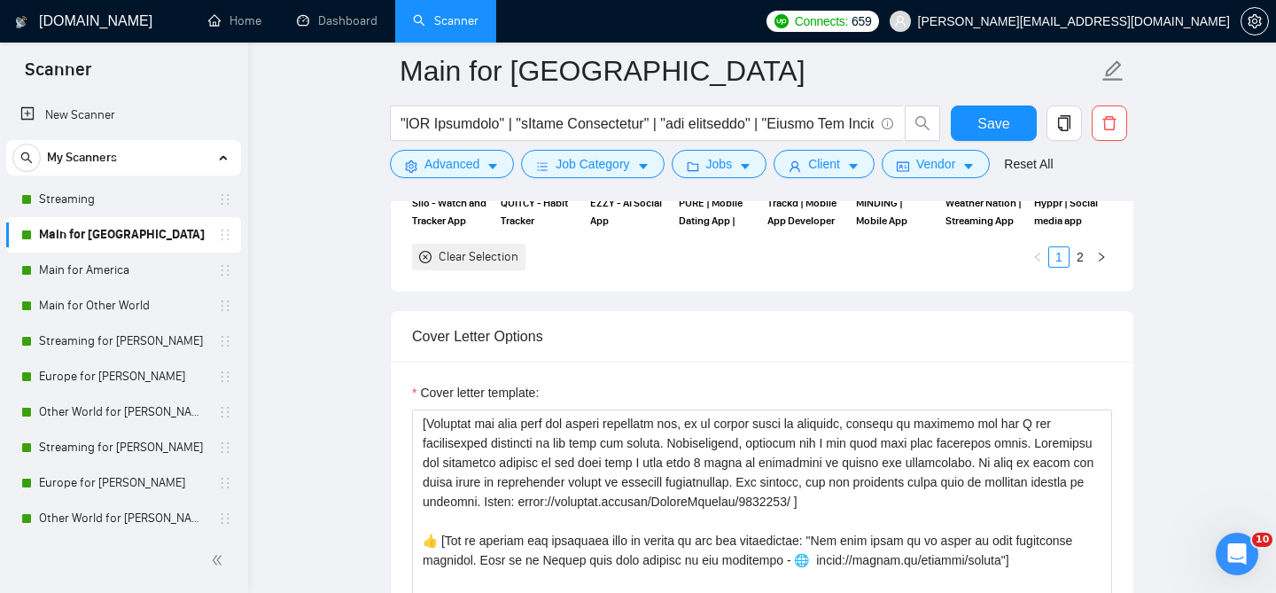
scroll to position [1954, 0]
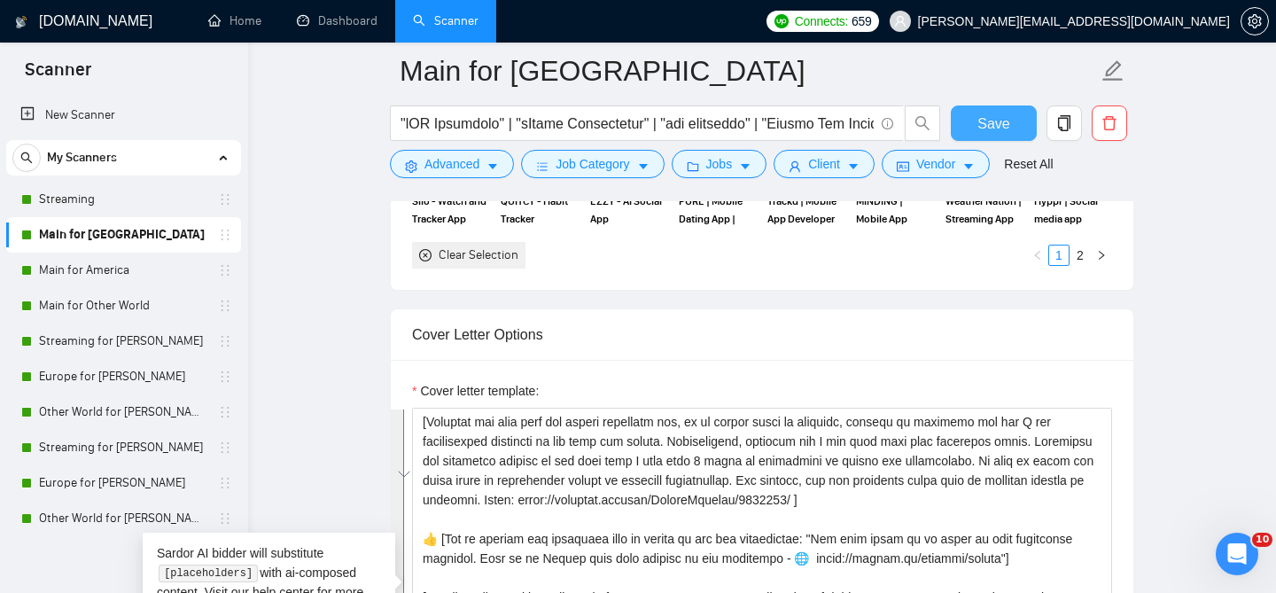
click at [963, 117] on button "Save" at bounding box center [994, 122] width 86 height 35
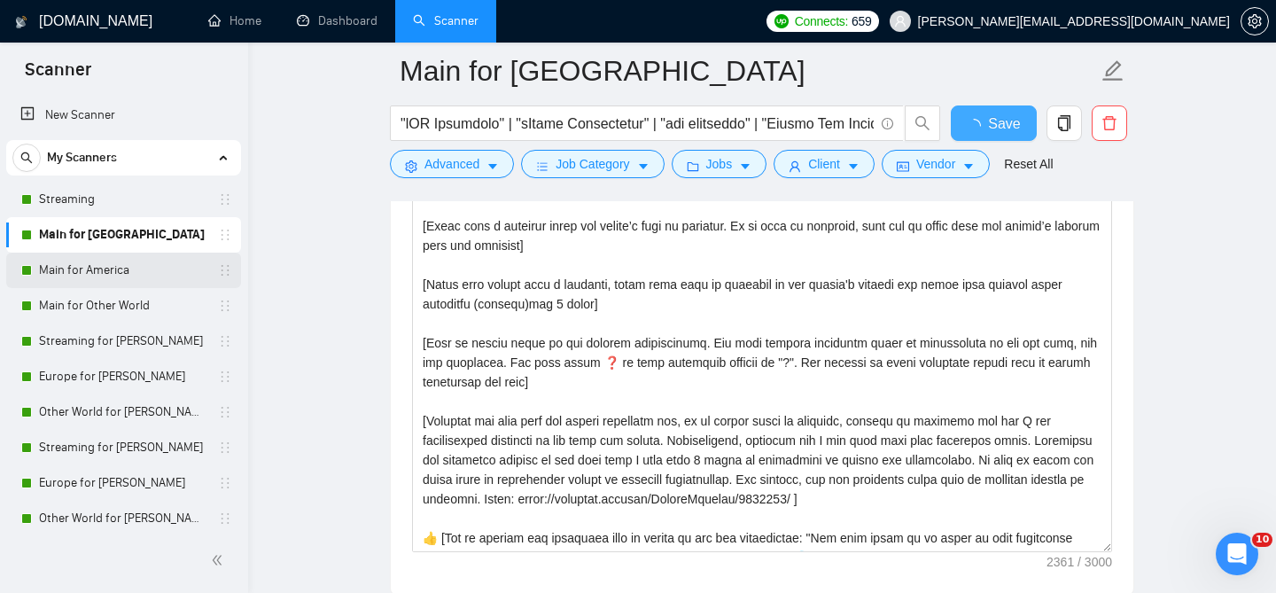
checkbox input "true"
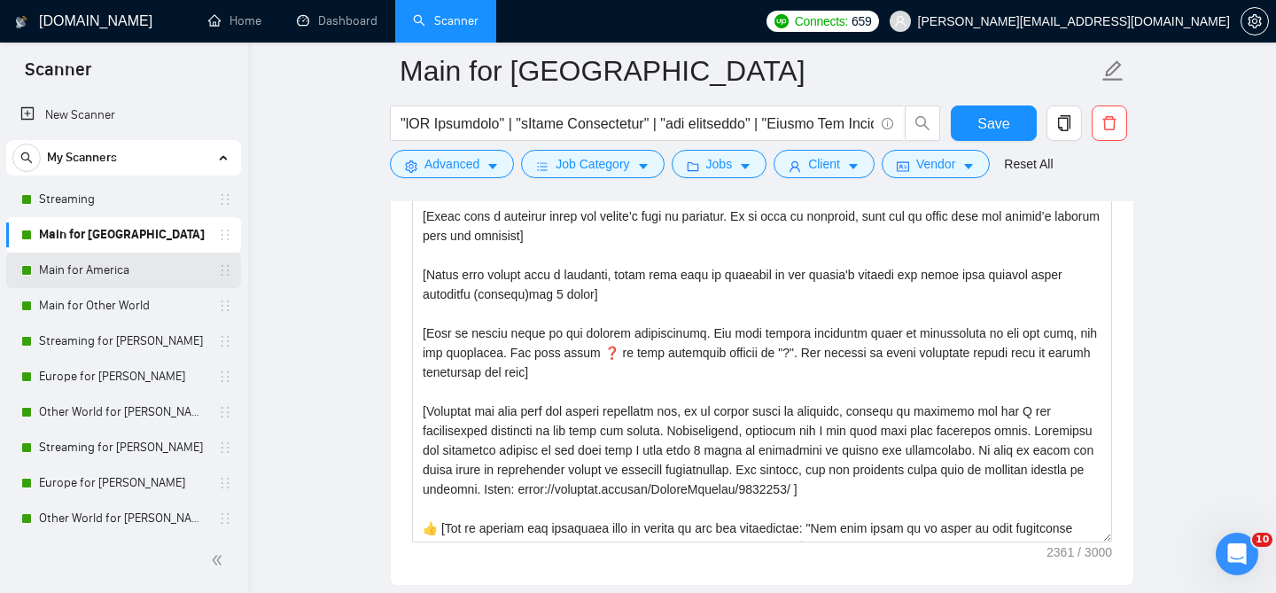
click at [140, 271] on link "Main for America" at bounding box center [123, 270] width 168 height 35
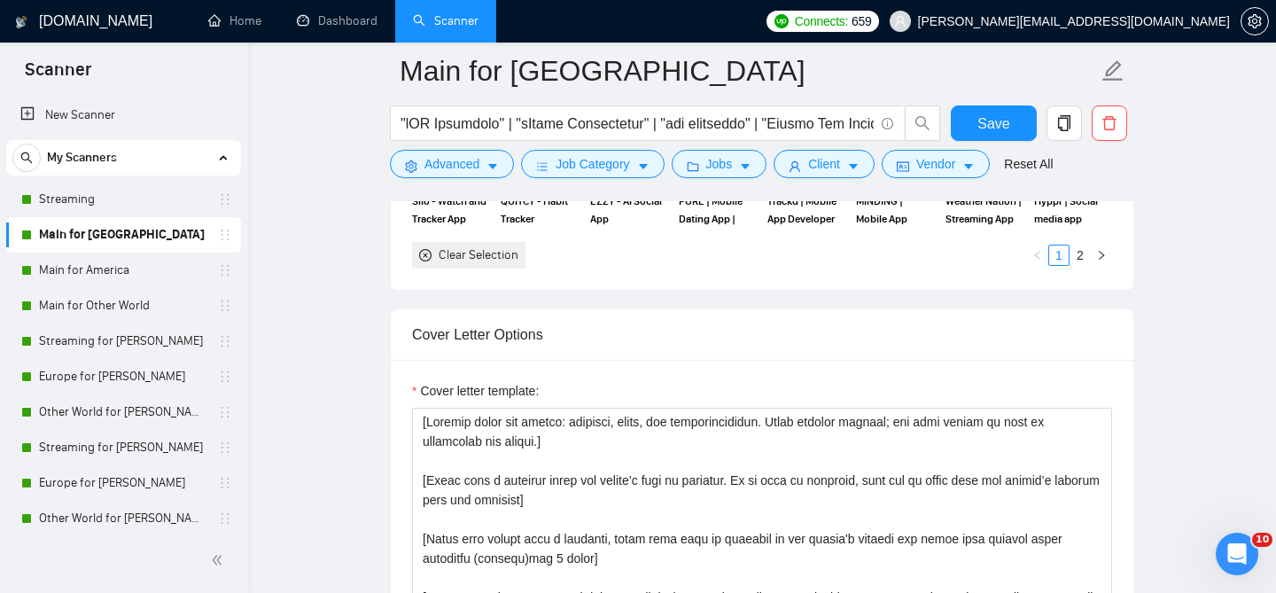
scroll to position [54, 0]
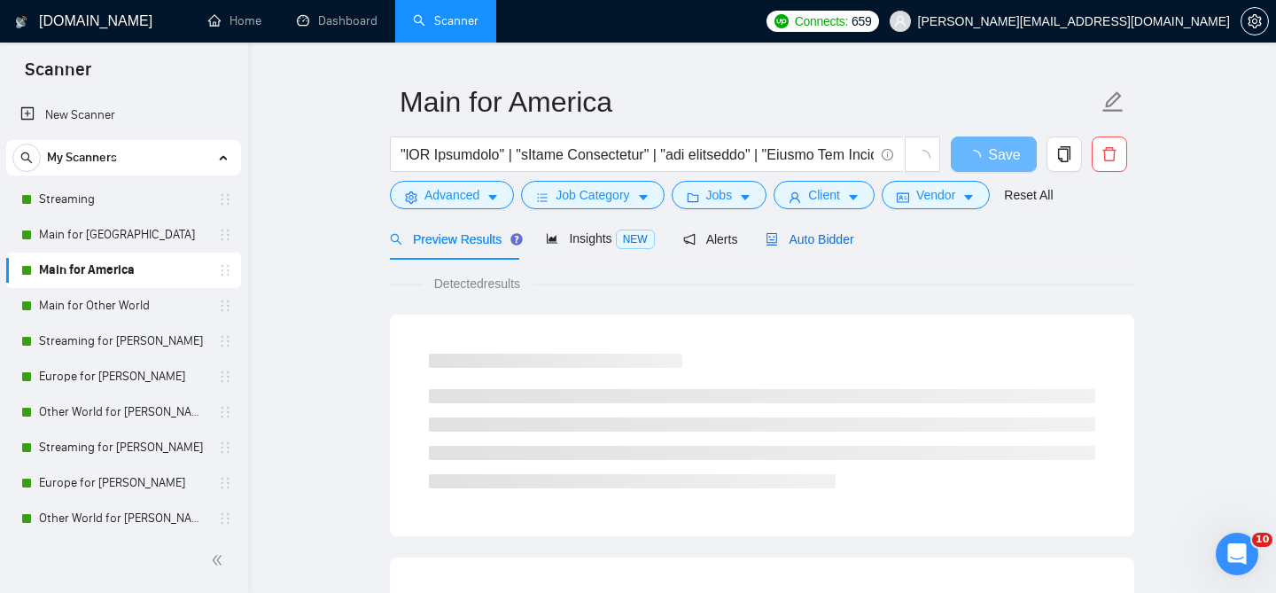
click at [806, 232] on span "Auto Bidder" at bounding box center [810, 239] width 88 height 14
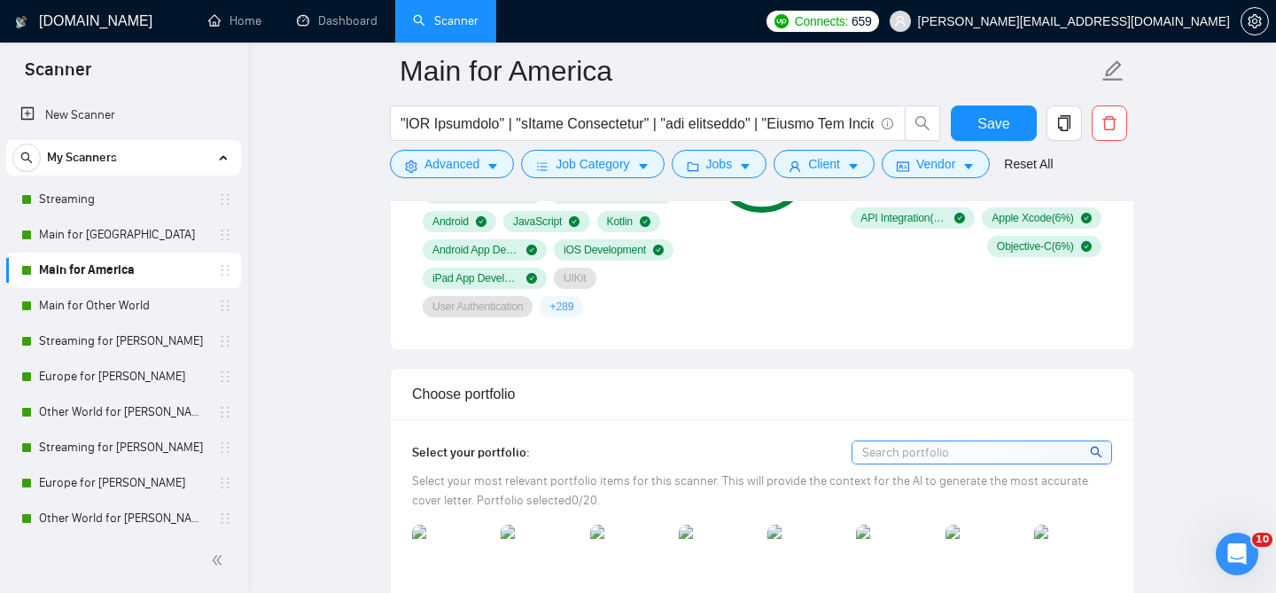
scroll to position [2167, 0]
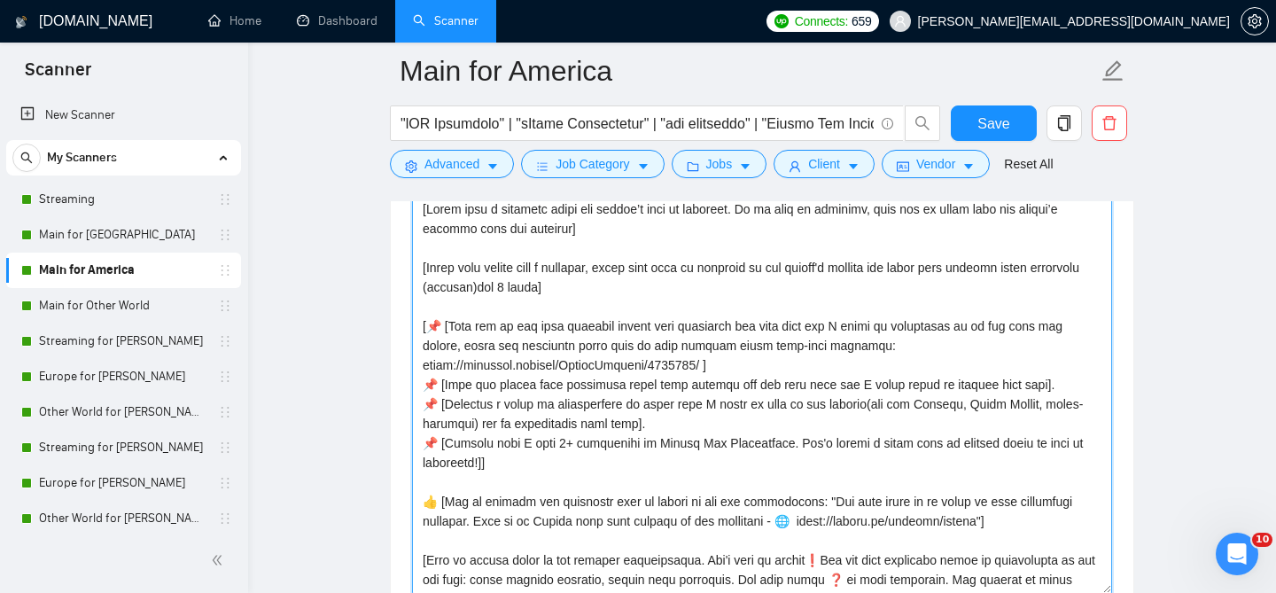
click at [655, 401] on textarea "Cover letter template:" at bounding box center [762, 394] width 700 height 399
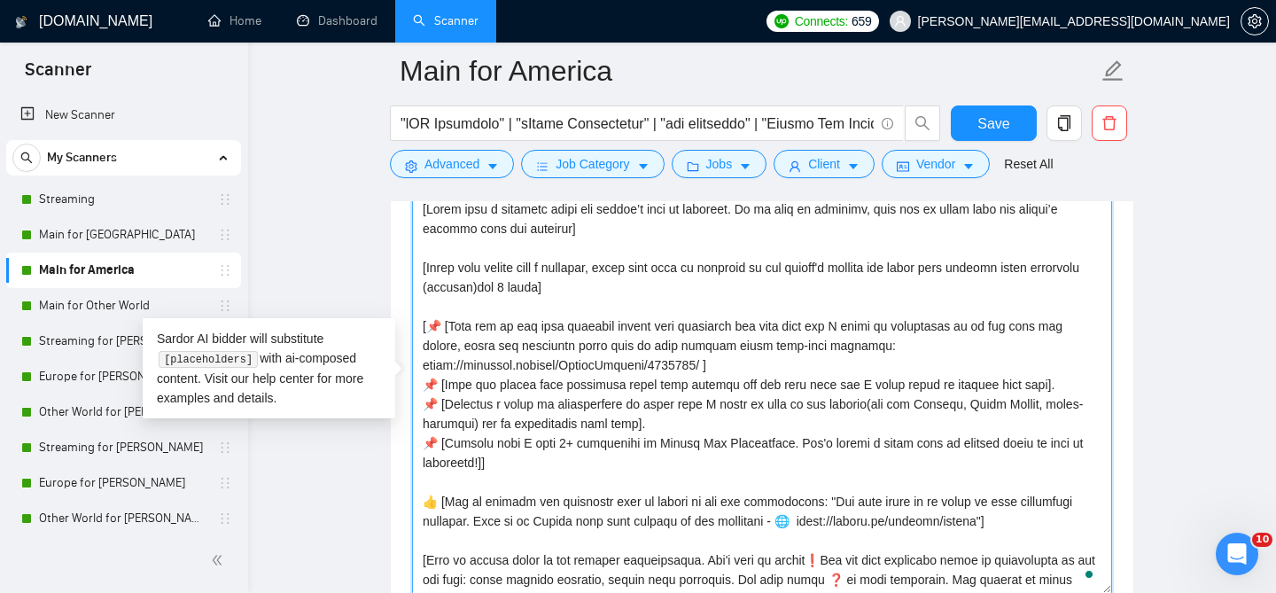
paste textarea "Loremip dolor sit ametco: adipisci, elits, doe temporincididun. Utlab etdolor m…"
type textarea "[Loremip dolor sit ametco: adipisci, elits, doe temporincididun. Utlab etdolor …"
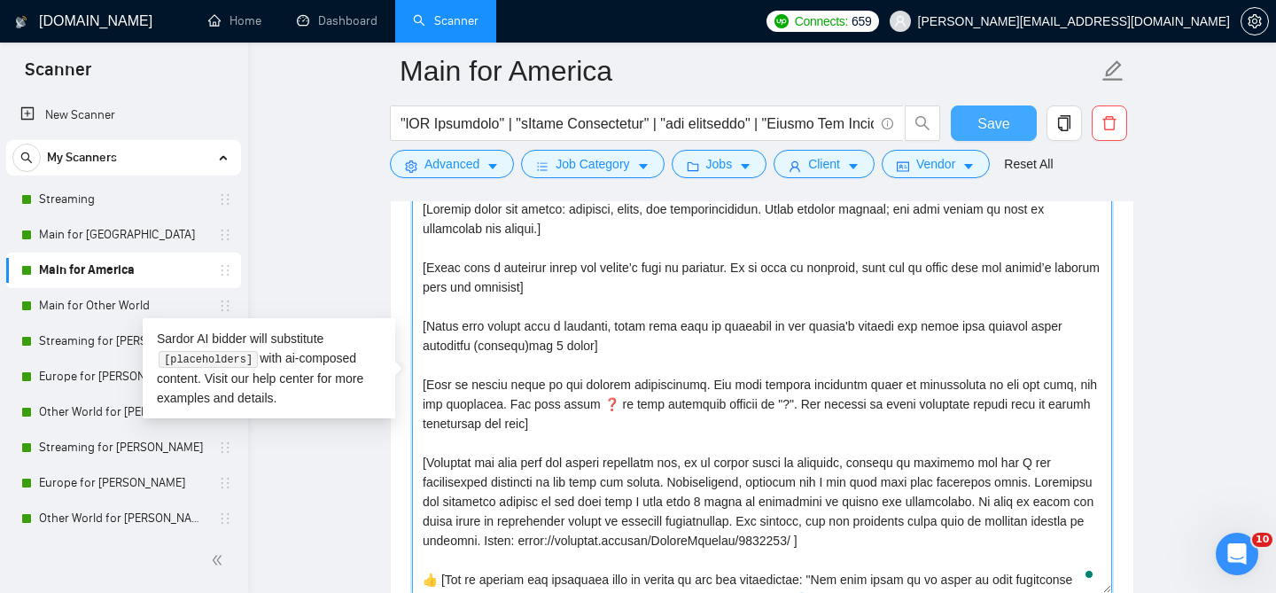
scroll to position [247, 0]
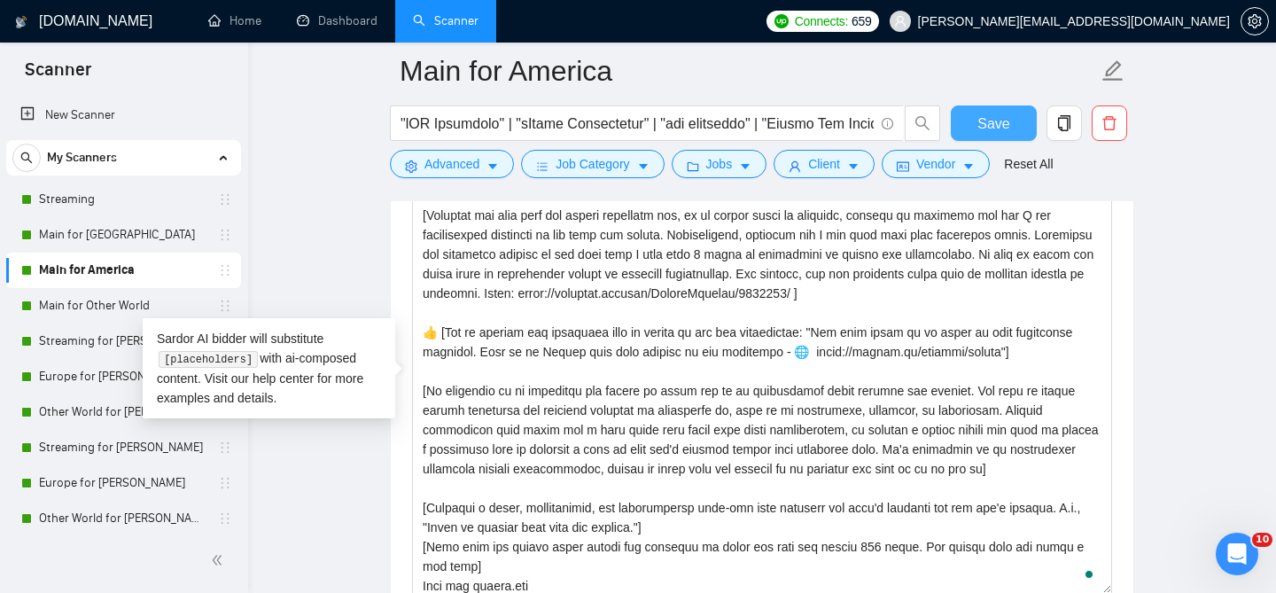
click at [970, 127] on button "Save" at bounding box center [994, 122] width 86 height 35
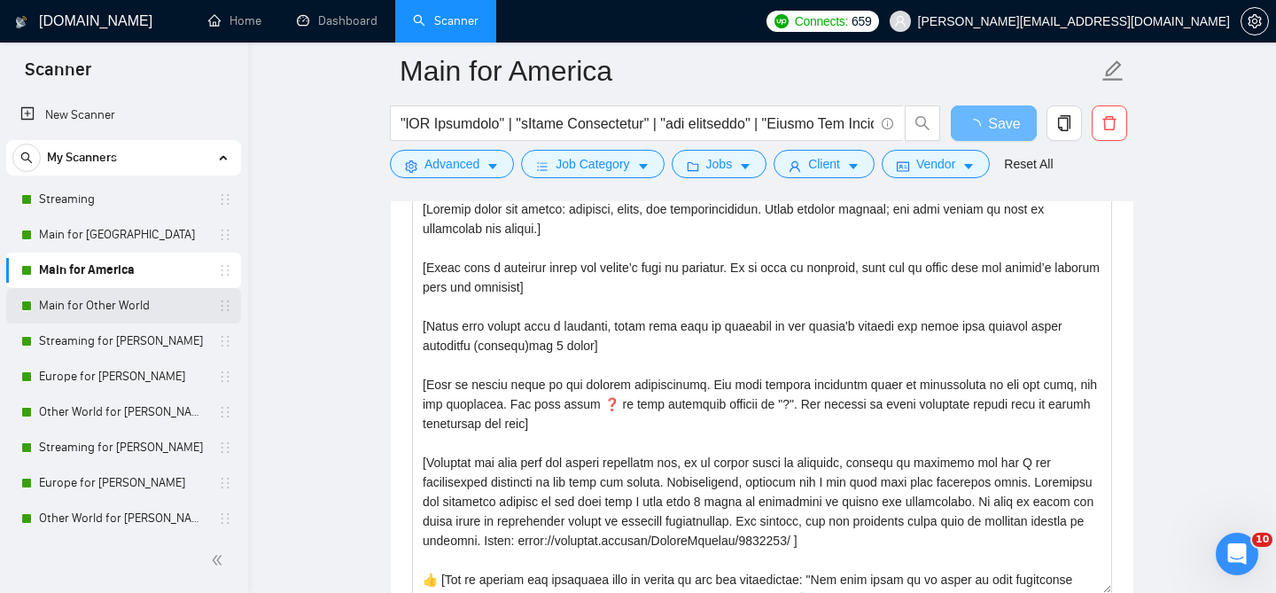
click at [88, 306] on link "Main for Other World" at bounding box center [123, 305] width 168 height 35
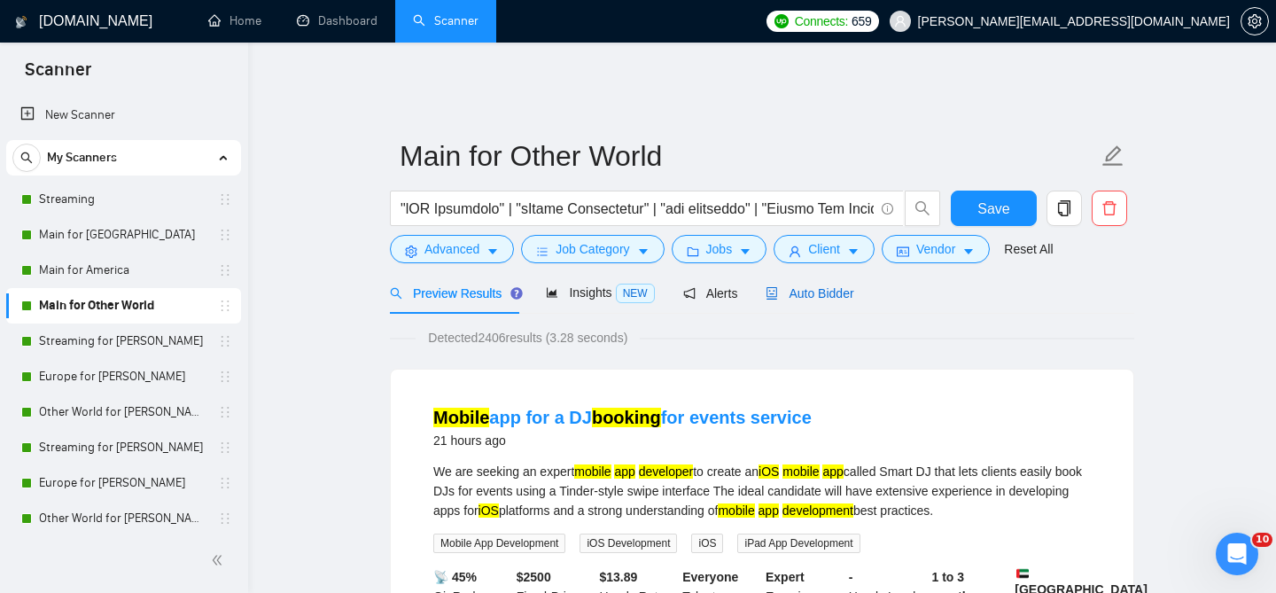
click at [775, 287] on icon "robot" at bounding box center [772, 293] width 12 height 12
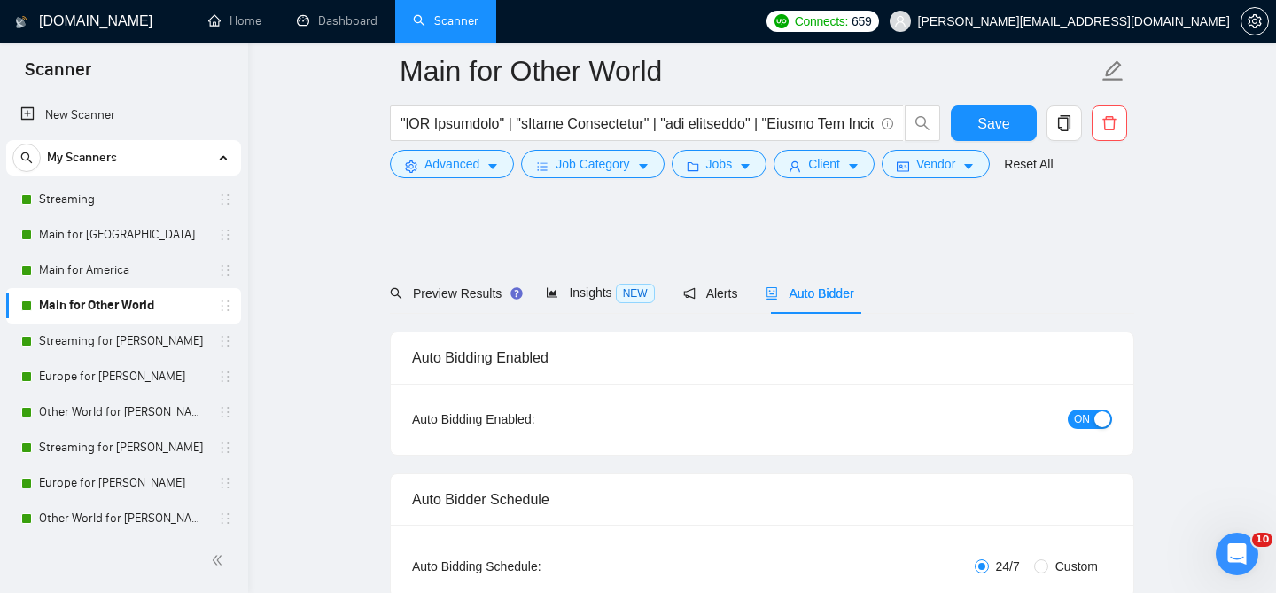
scroll to position [556, 0]
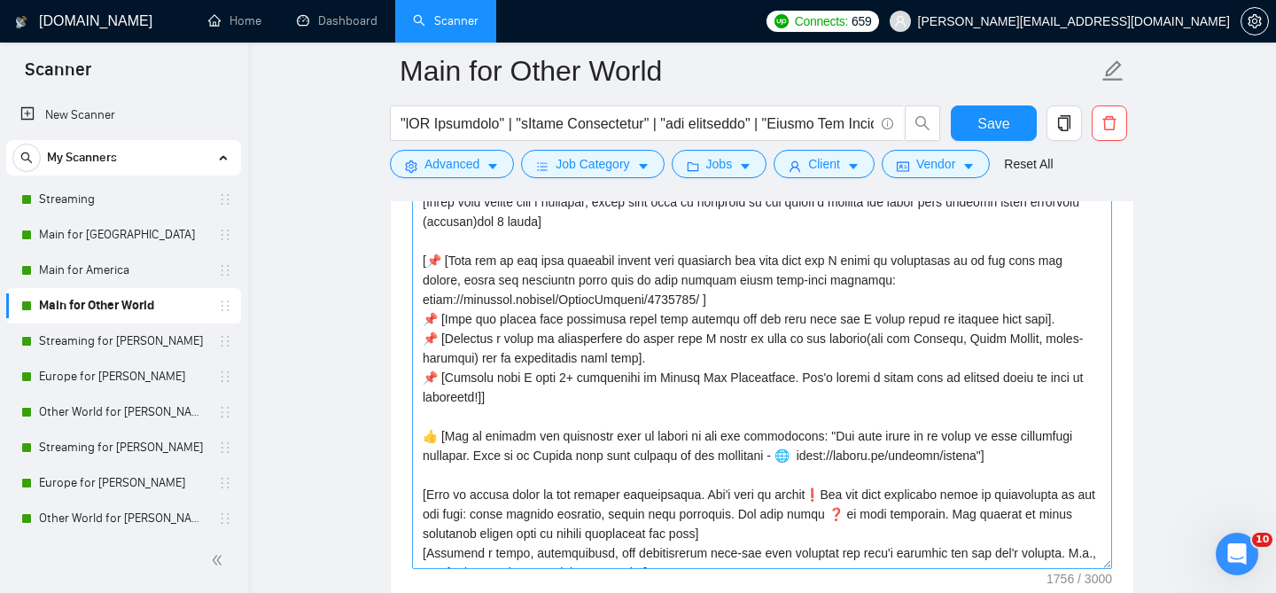
scroll to position [82, 0]
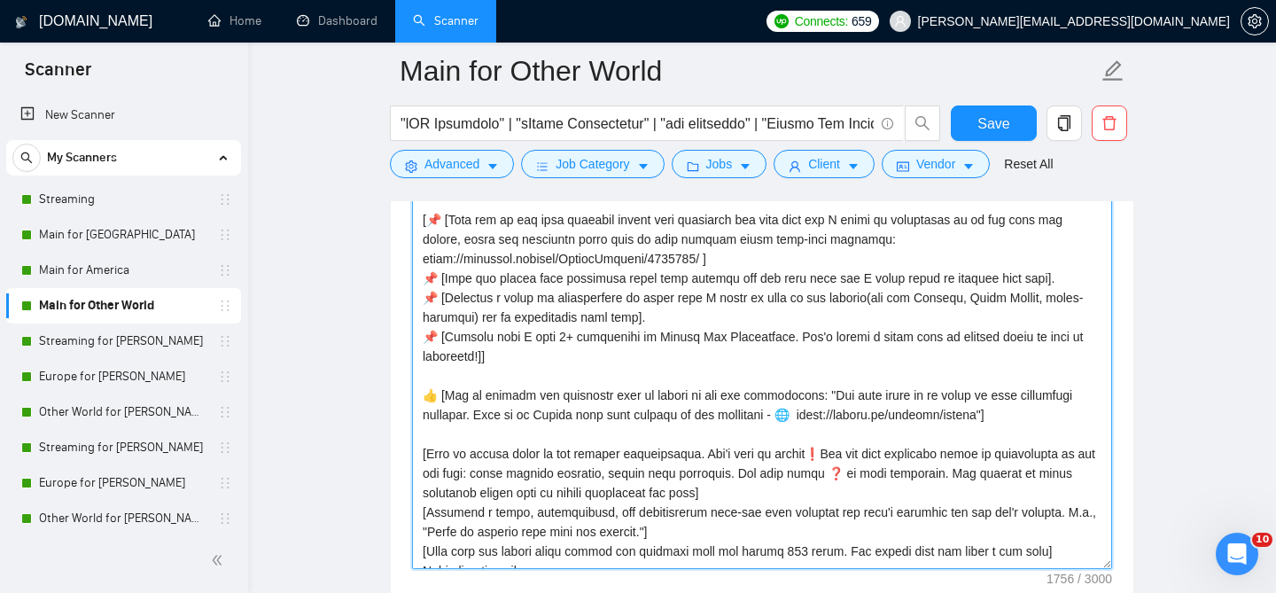
click at [587, 361] on textarea "Cover letter template:" at bounding box center [762, 369] width 700 height 399
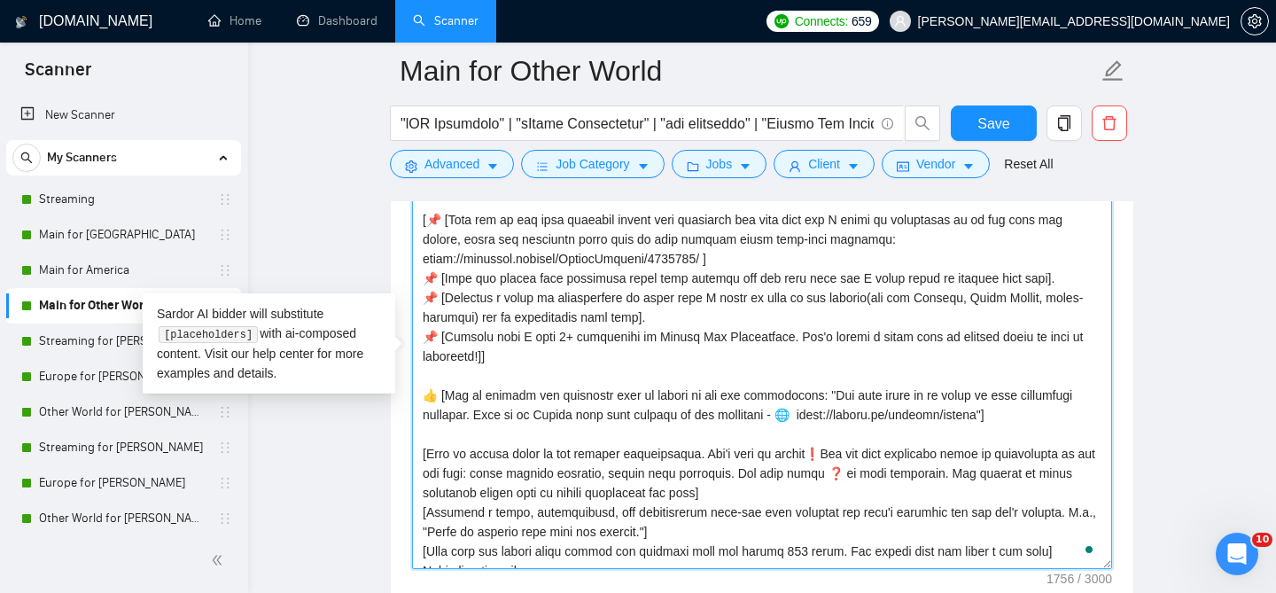
paste textarea "Loremip dolor sit ametco: adipisci, elits, doe temporincididun. Utlab etdolor m…"
type textarea "[Loremip dolor sit ametco: adipisci, elits, doe temporincididun. Utlab etdolor …"
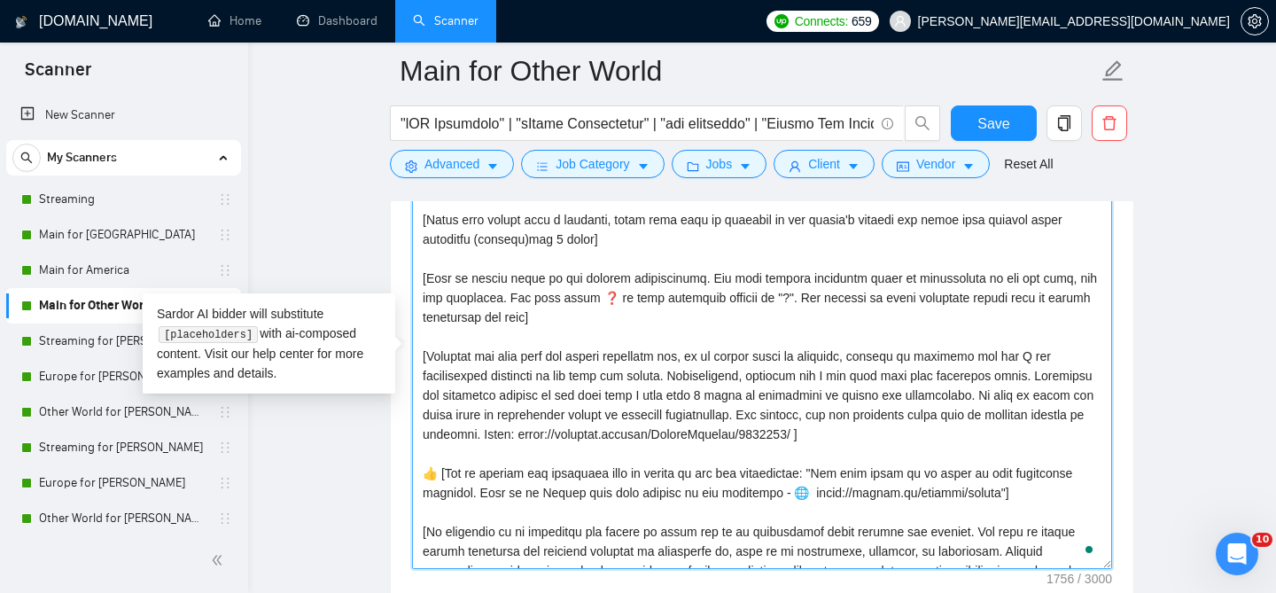
scroll to position [247, 0]
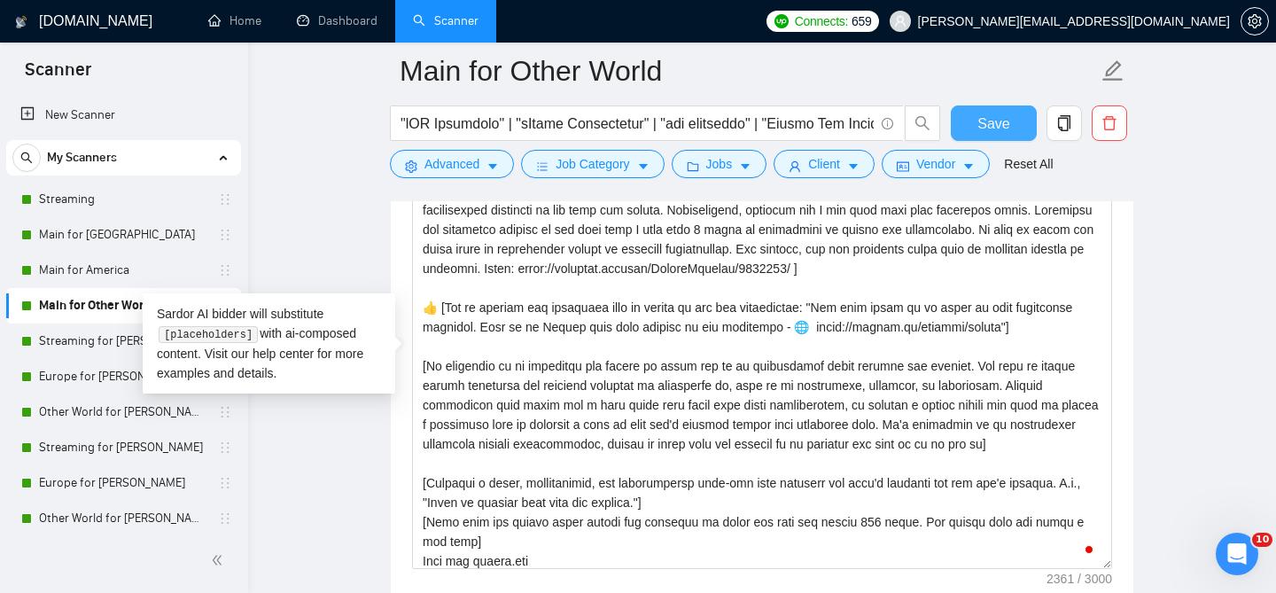
click at [986, 125] on span "Save" at bounding box center [993, 124] width 32 height 22
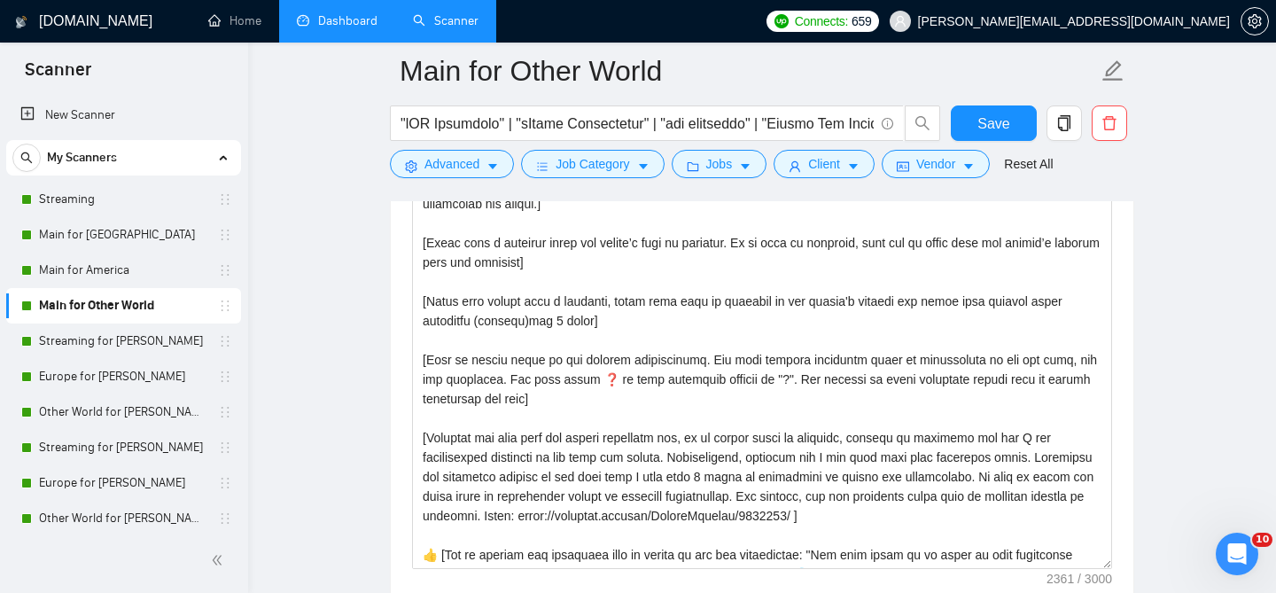
click at [308, 13] on link "Dashboard" at bounding box center [337, 20] width 81 height 15
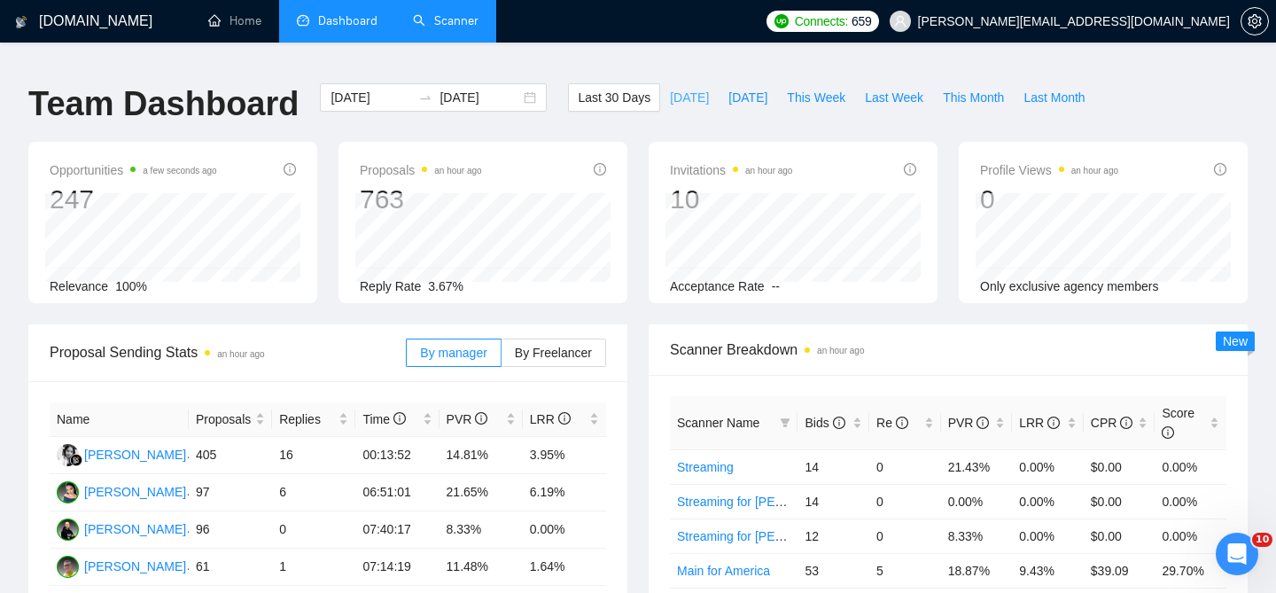
click at [675, 90] on span "[DATE]" at bounding box center [689, 97] width 39 height 19
type input "[DATE]"
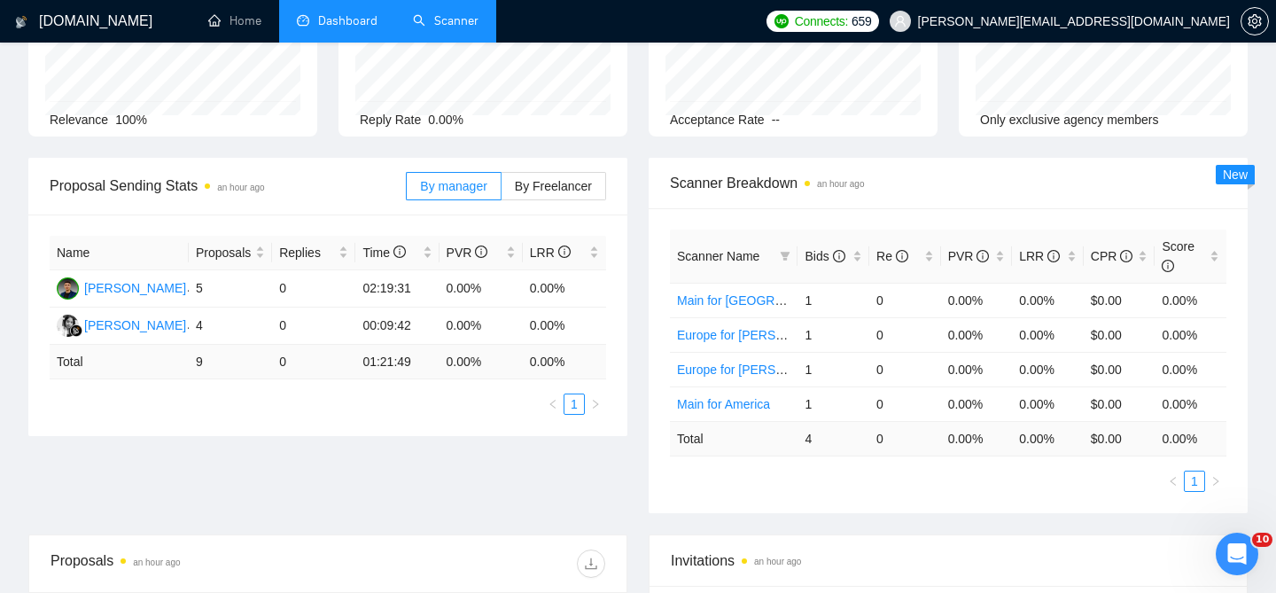
scroll to position [164, 0]
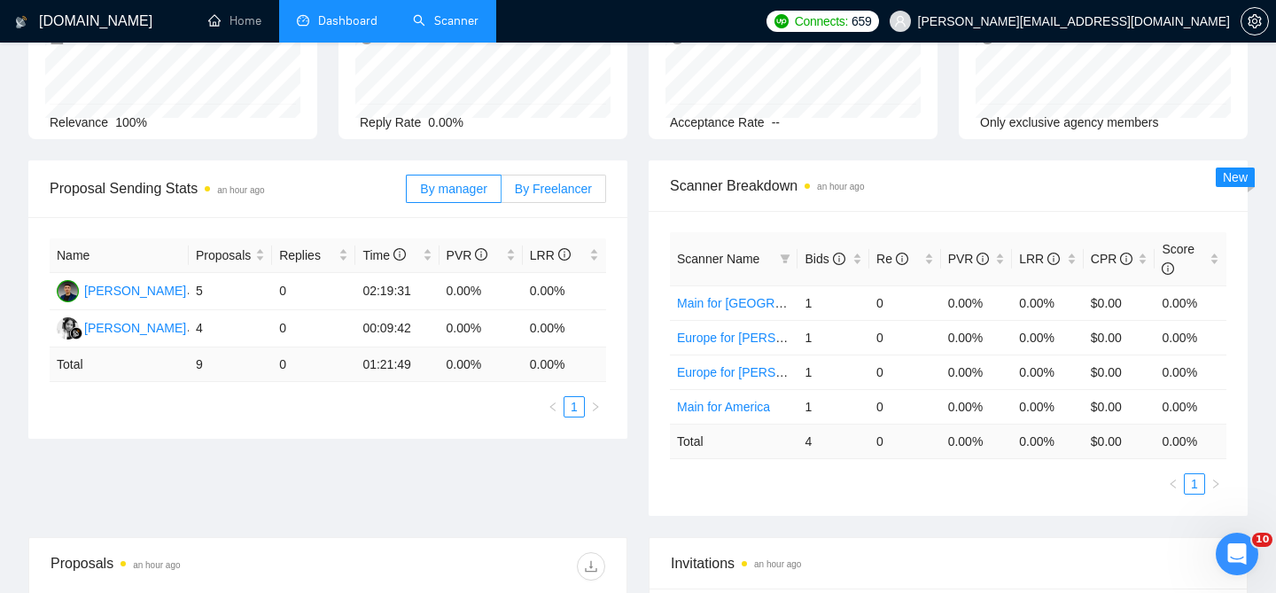
click at [531, 186] on label "By Freelancer" at bounding box center [554, 189] width 105 height 28
click at [502, 193] on input "By Freelancer" at bounding box center [502, 193] width 0 height 0
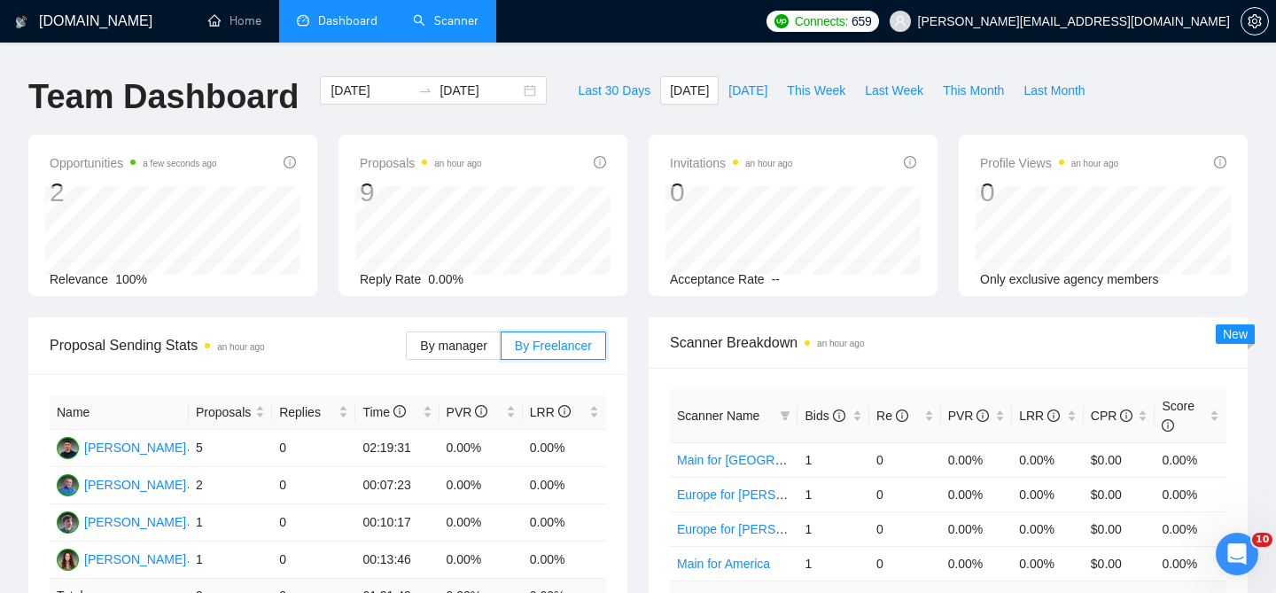
scroll to position [0, 0]
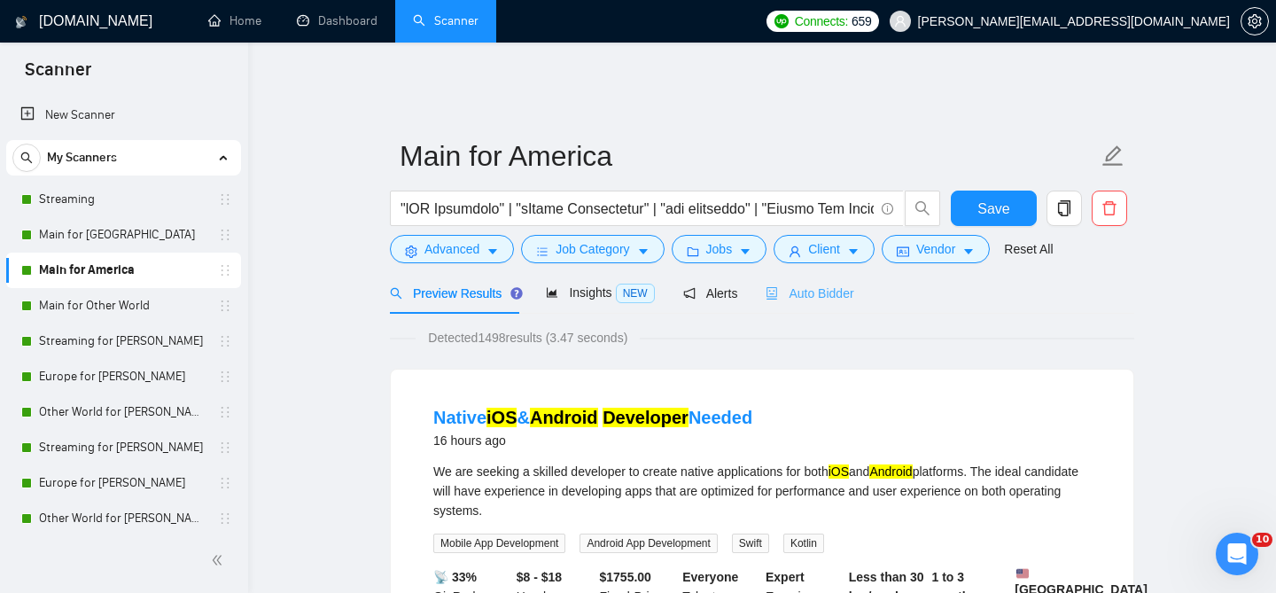
click at [807, 292] on div "Auto Bidder" at bounding box center [810, 293] width 88 height 42
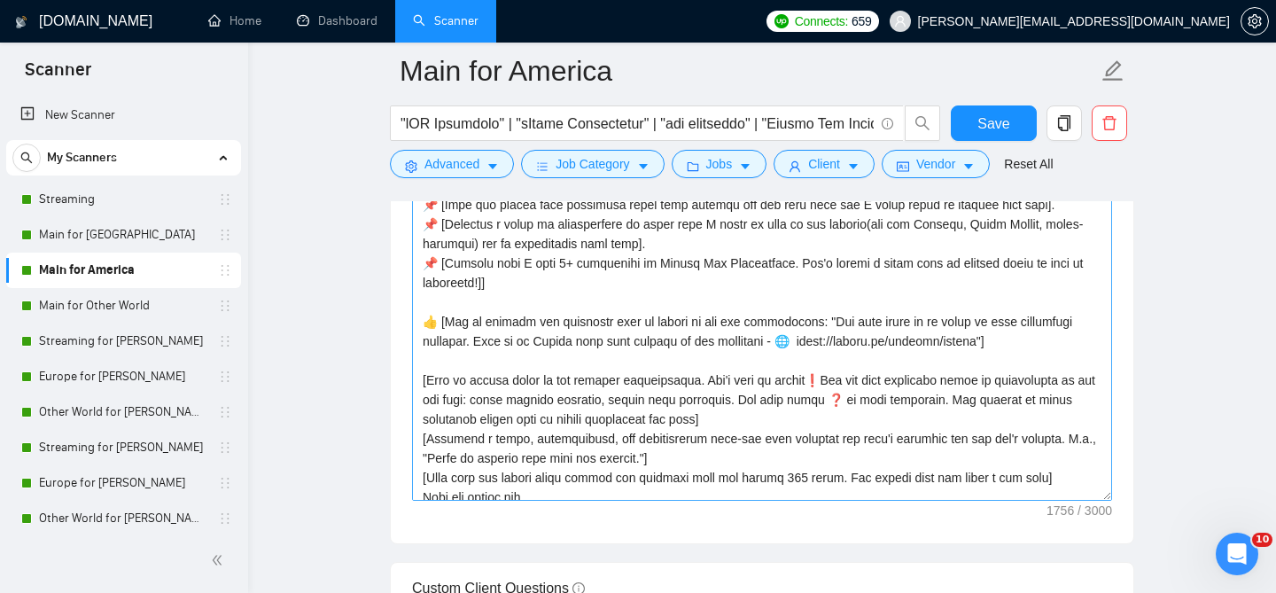
scroll to position [97, 0]
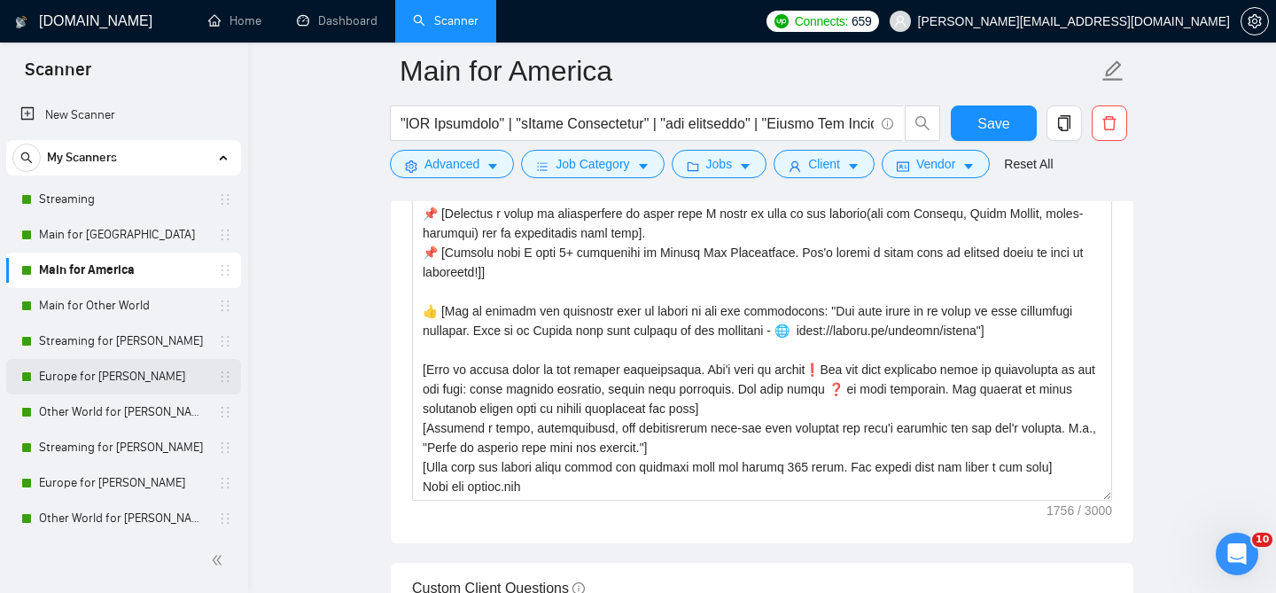
click at [97, 369] on link "Europe for [PERSON_NAME]" at bounding box center [123, 376] width 168 height 35
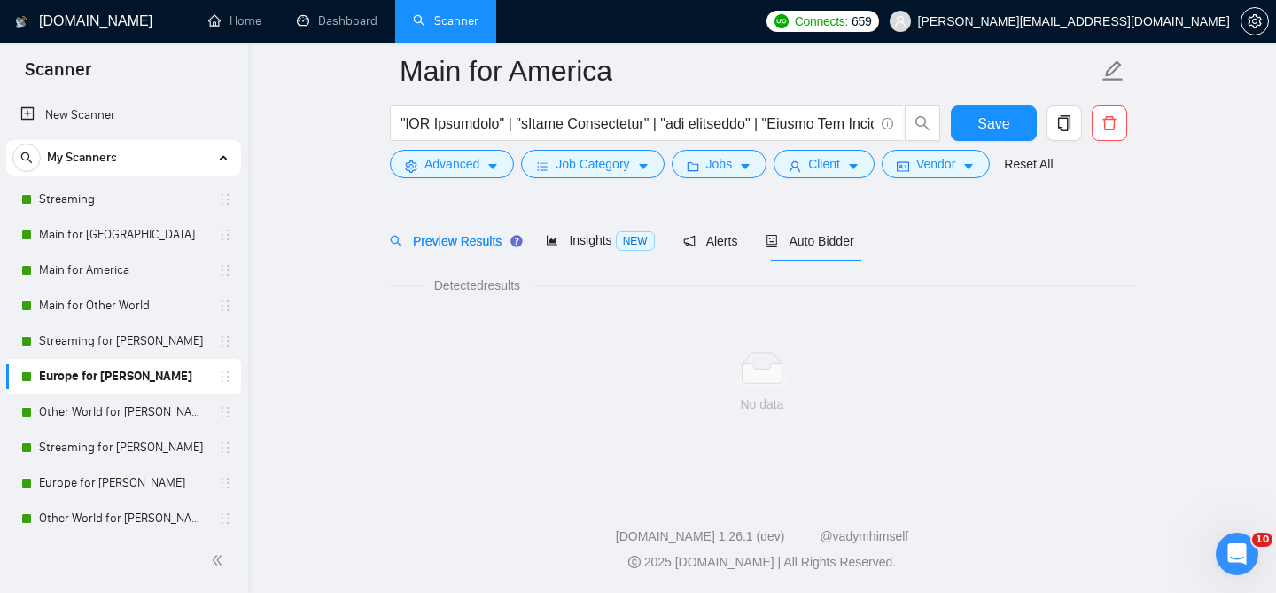
scroll to position [54, 0]
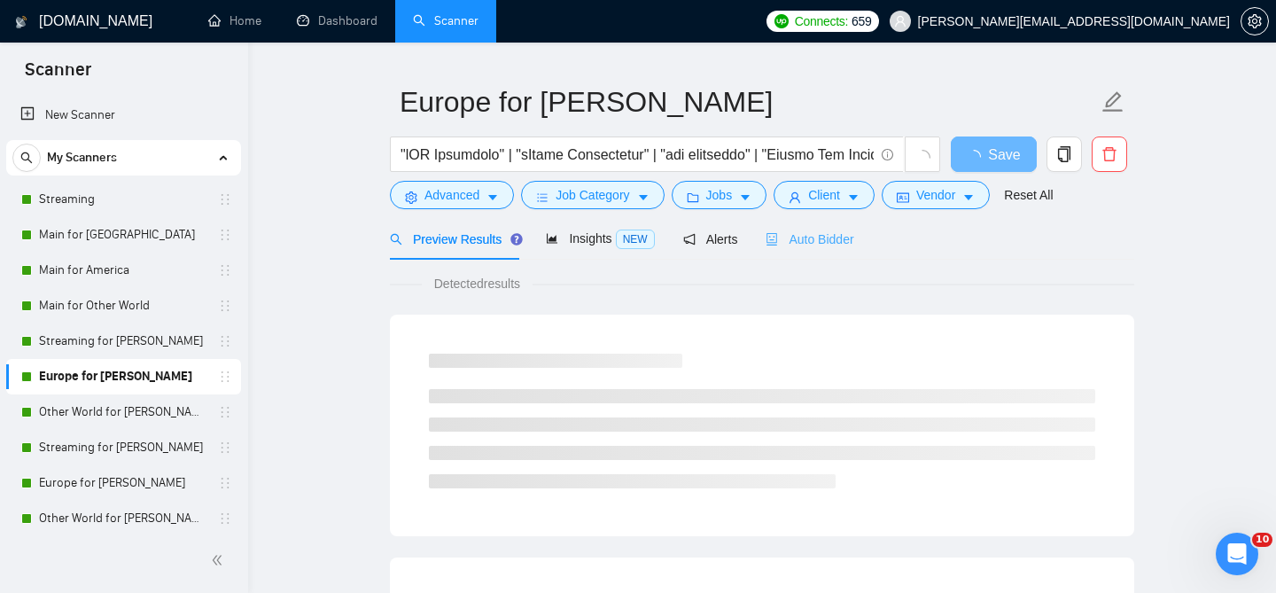
click at [813, 237] on div "Auto Bidder" at bounding box center [810, 239] width 88 height 42
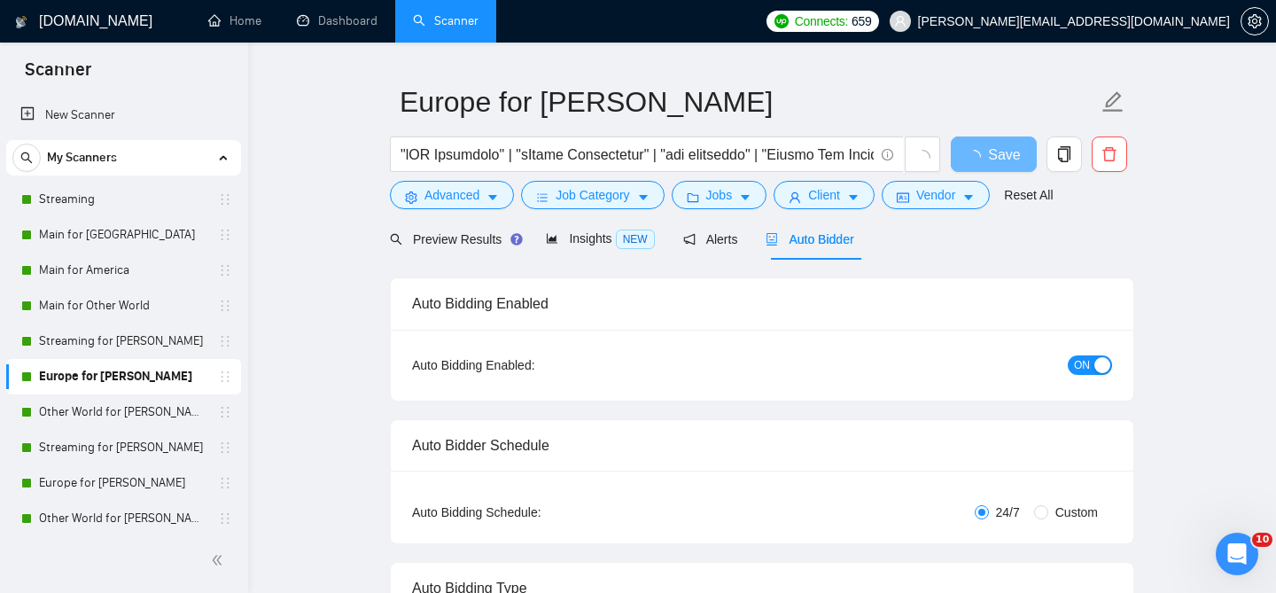
radio input "false"
radio input "true"
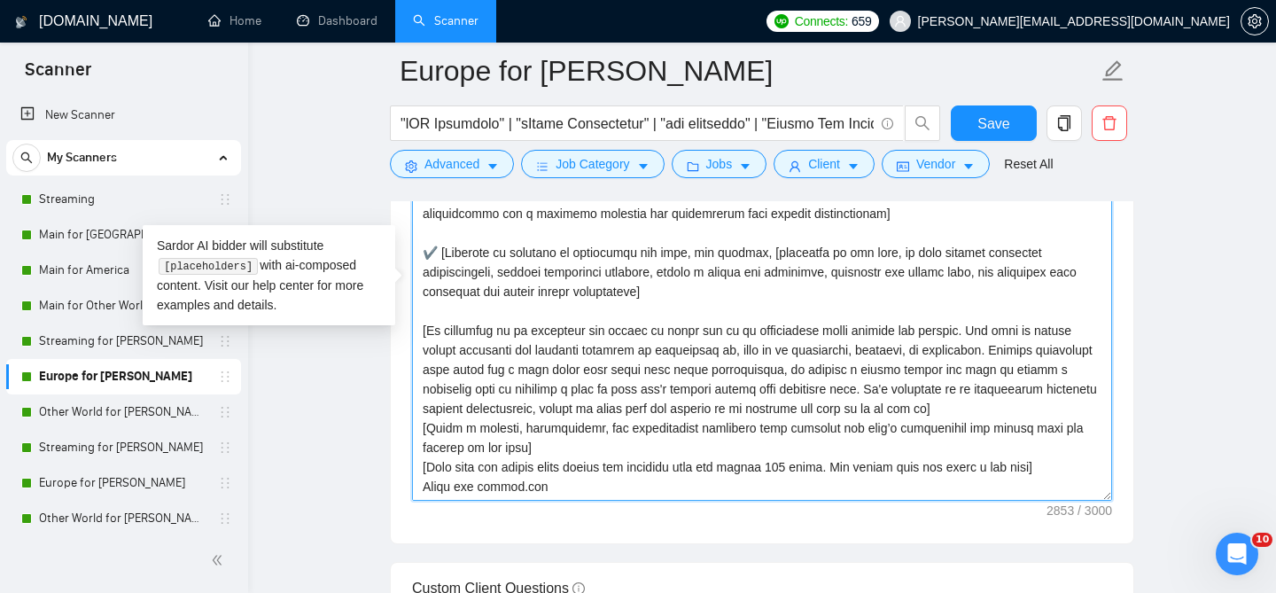
scroll to position [292, 0]
drag, startPoint x: 424, startPoint y: 316, endPoint x: 1027, endPoint y: 403, distance: 609.7
click at [1027, 403] on textarea "Cover letter template:" at bounding box center [762, 301] width 700 height 399
